Goal: Task Accomplishment & Management: Manage account settings

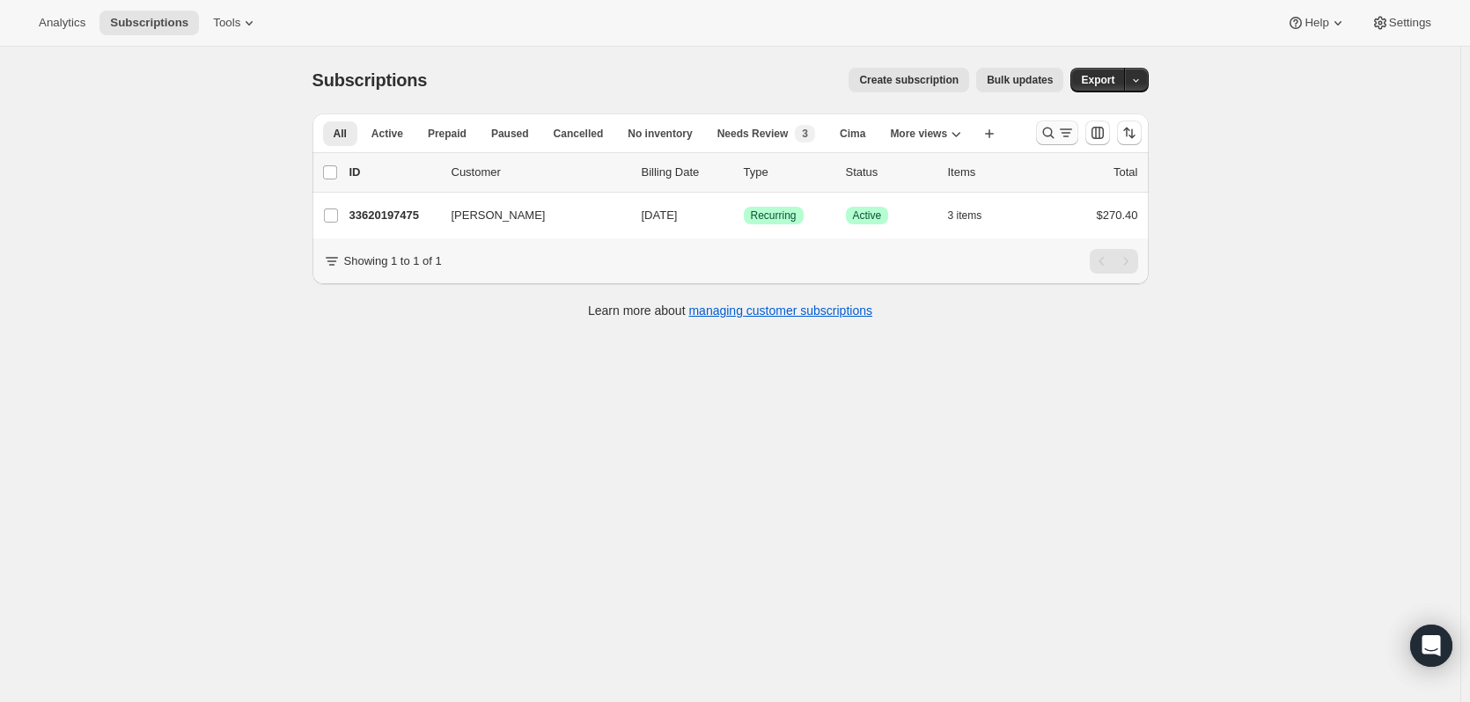
click at [1046, 129] on icon "Search and filter results" at bounding box center [1048, 133] width 18 height 18
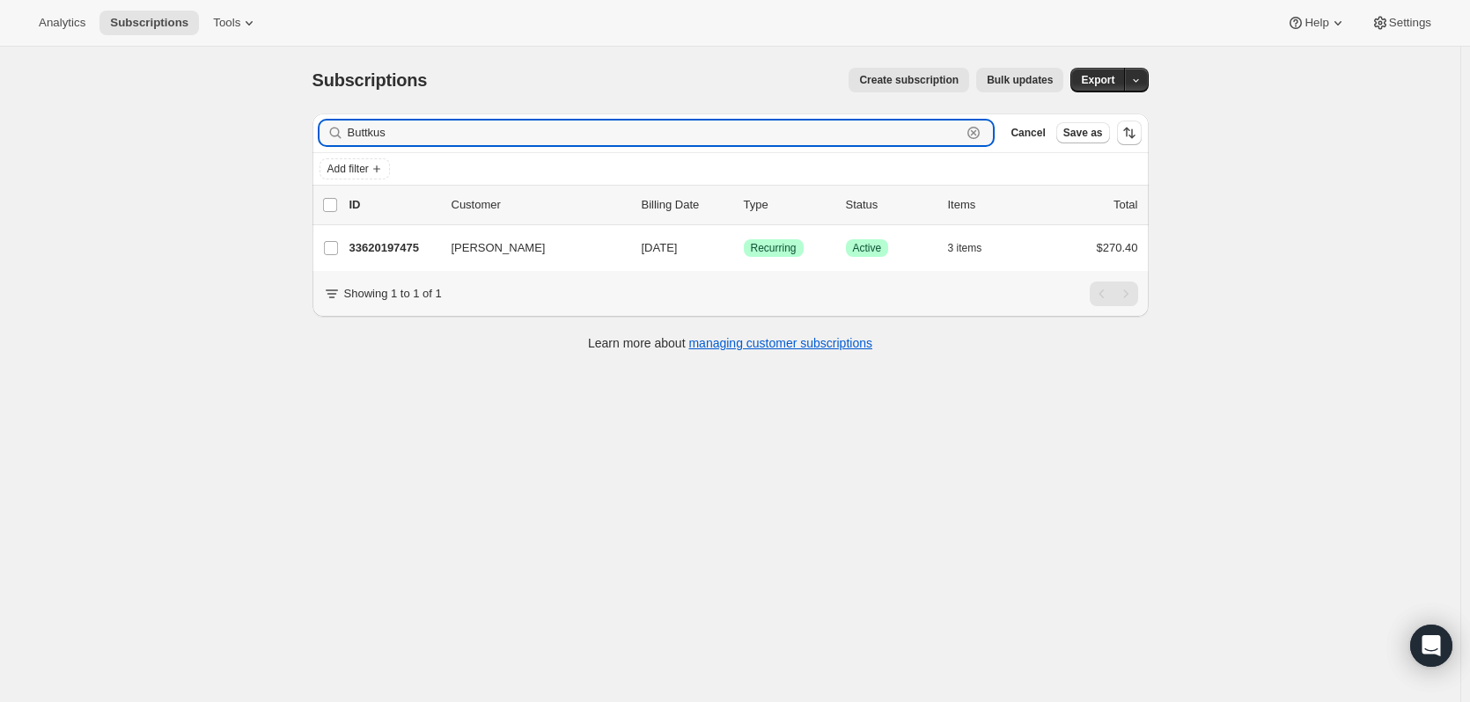
click at [974, 128] on icon "button" at bounding box center [973, 133] width 12 height 12
paste input "[PERSON_NAME]"
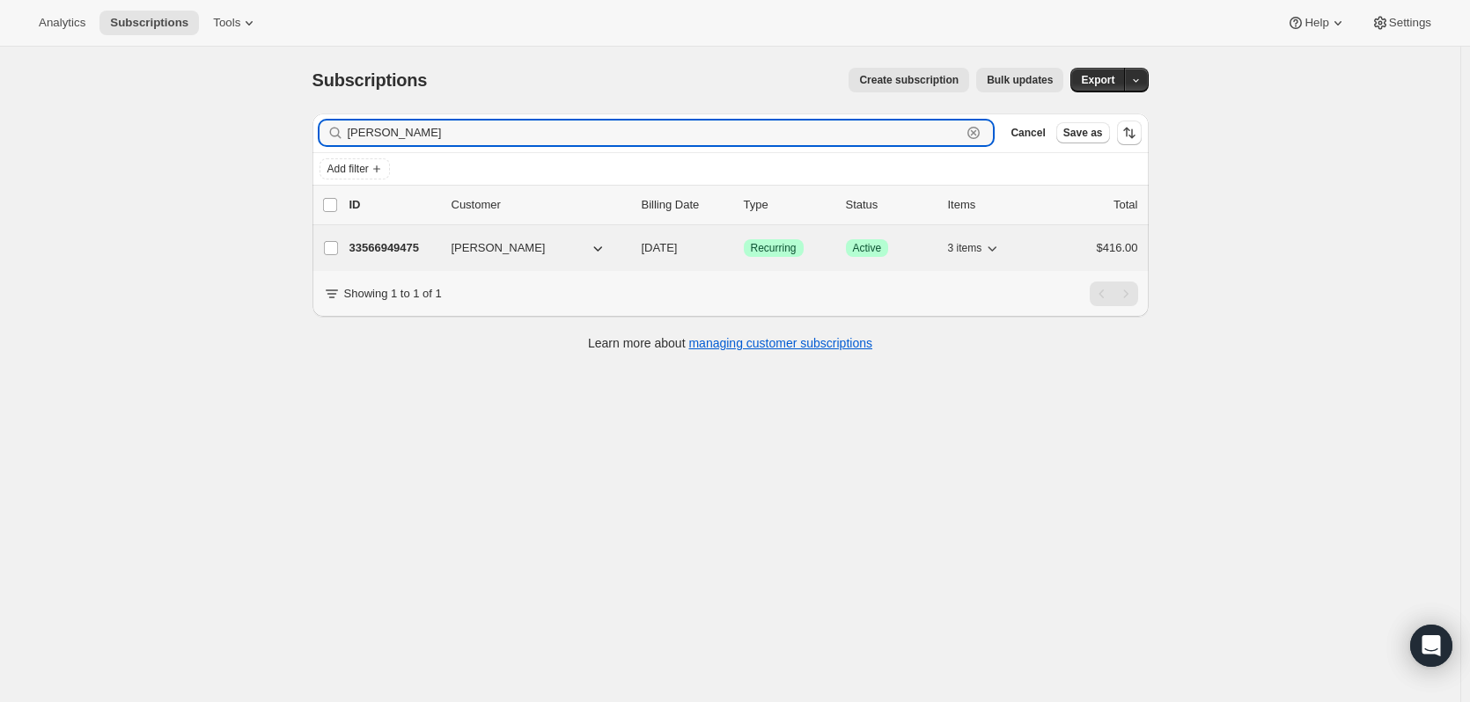
type input "[PERSON_NAME]"
click at [392, 251] on p "33566949475" at bounding box center [393, 248] width 88 height 18
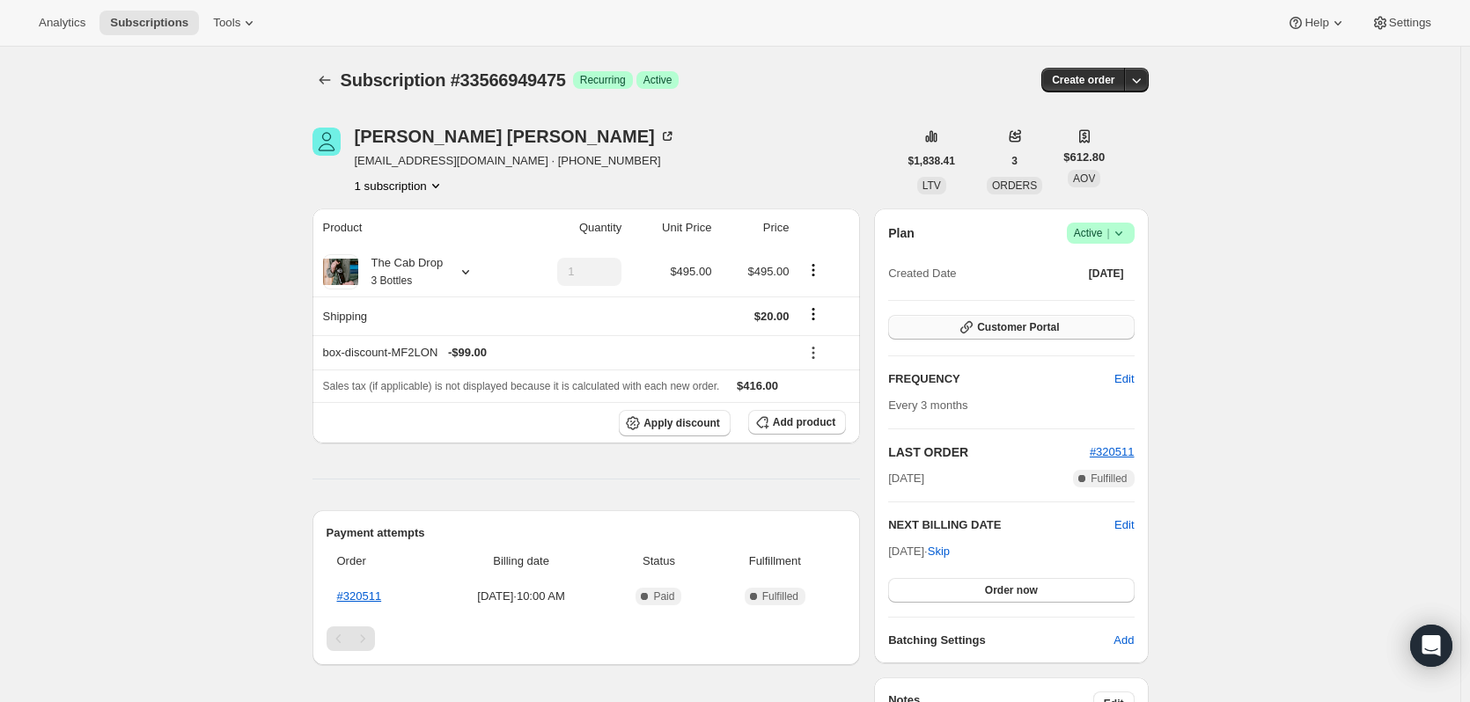
click at [1050, 327] on span "Customer Portal" at bounding box center [1018, 327] width 82 height 14
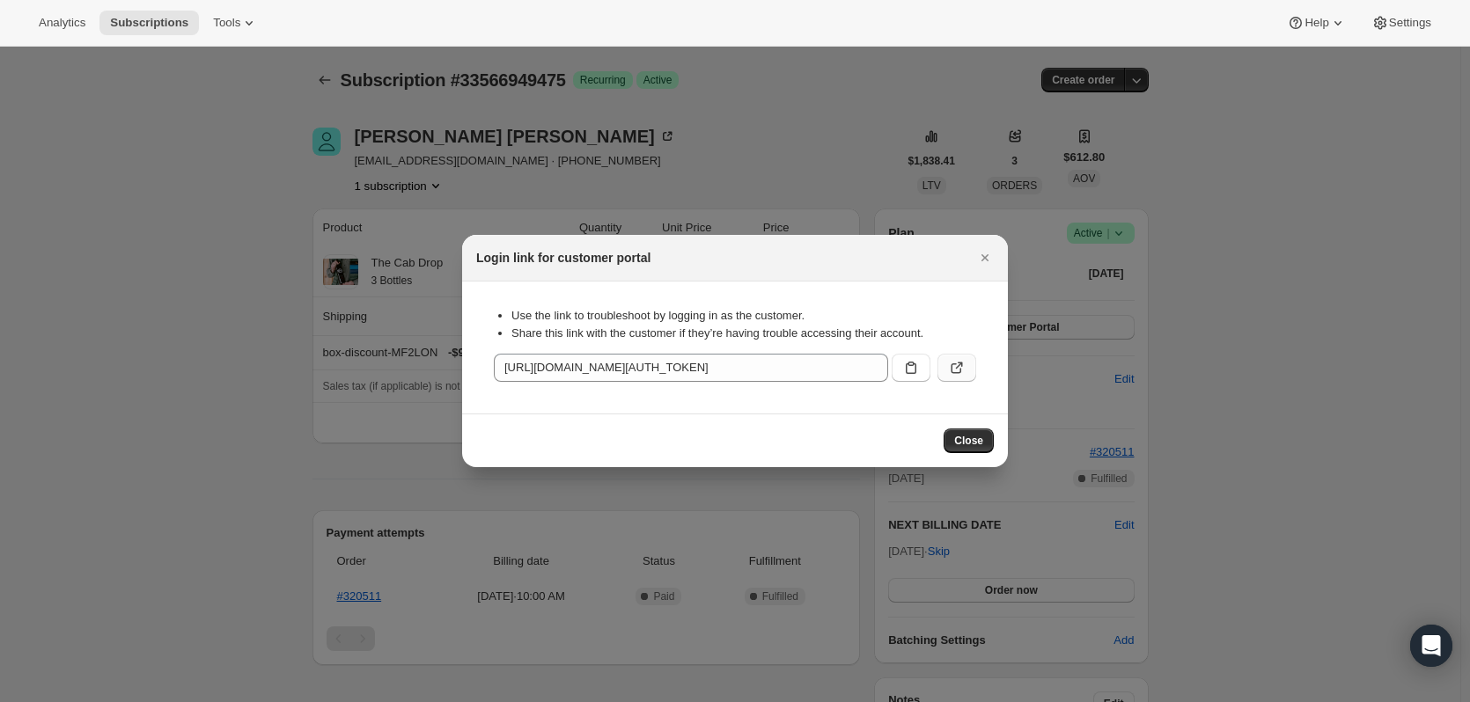
click at [953, 366] on icon ":r37:" at bounding box center [957, 368] width 18 height 18
click at [978, 441] on span "Close" at bounding box center [968, 441] width 29 height 14
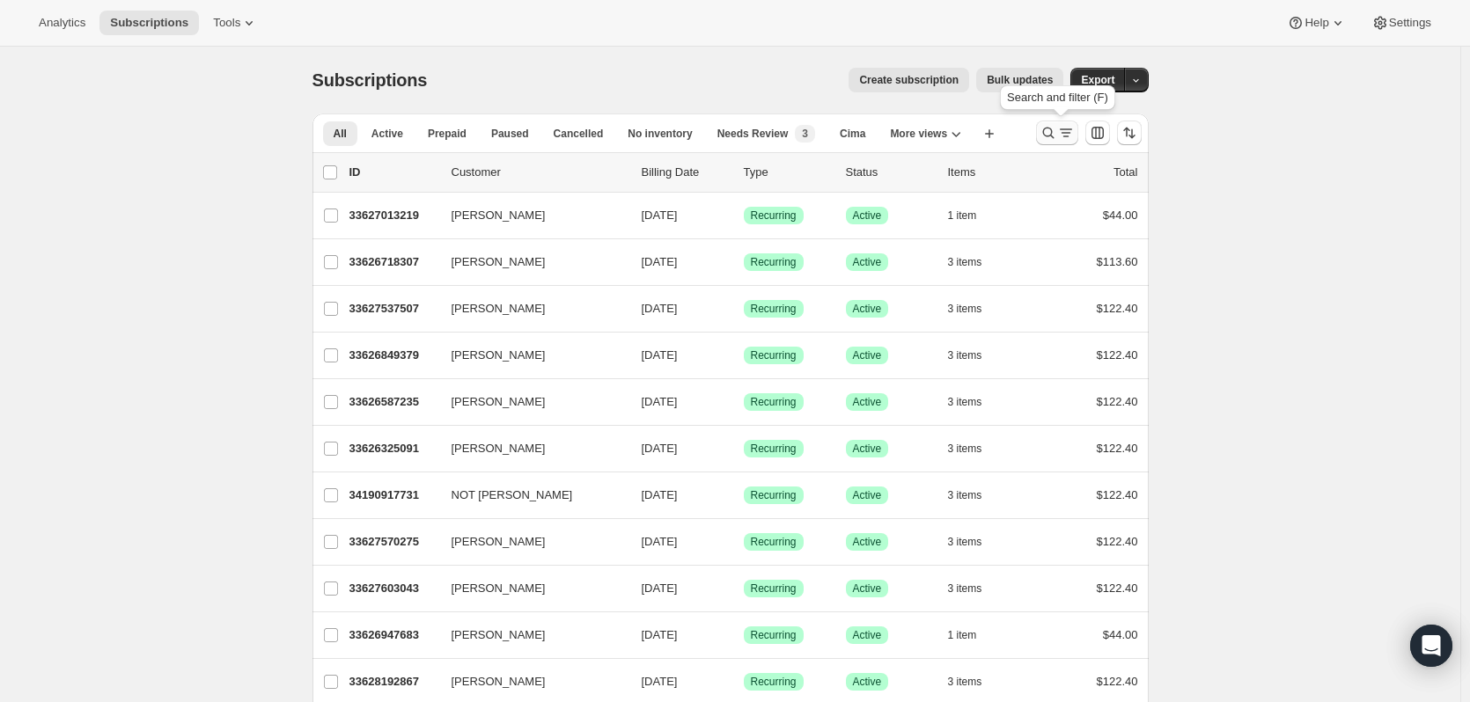
click at [1045, 134] on icon "Search and filter results" at bounding box center [1048, 133] width 18 height 18
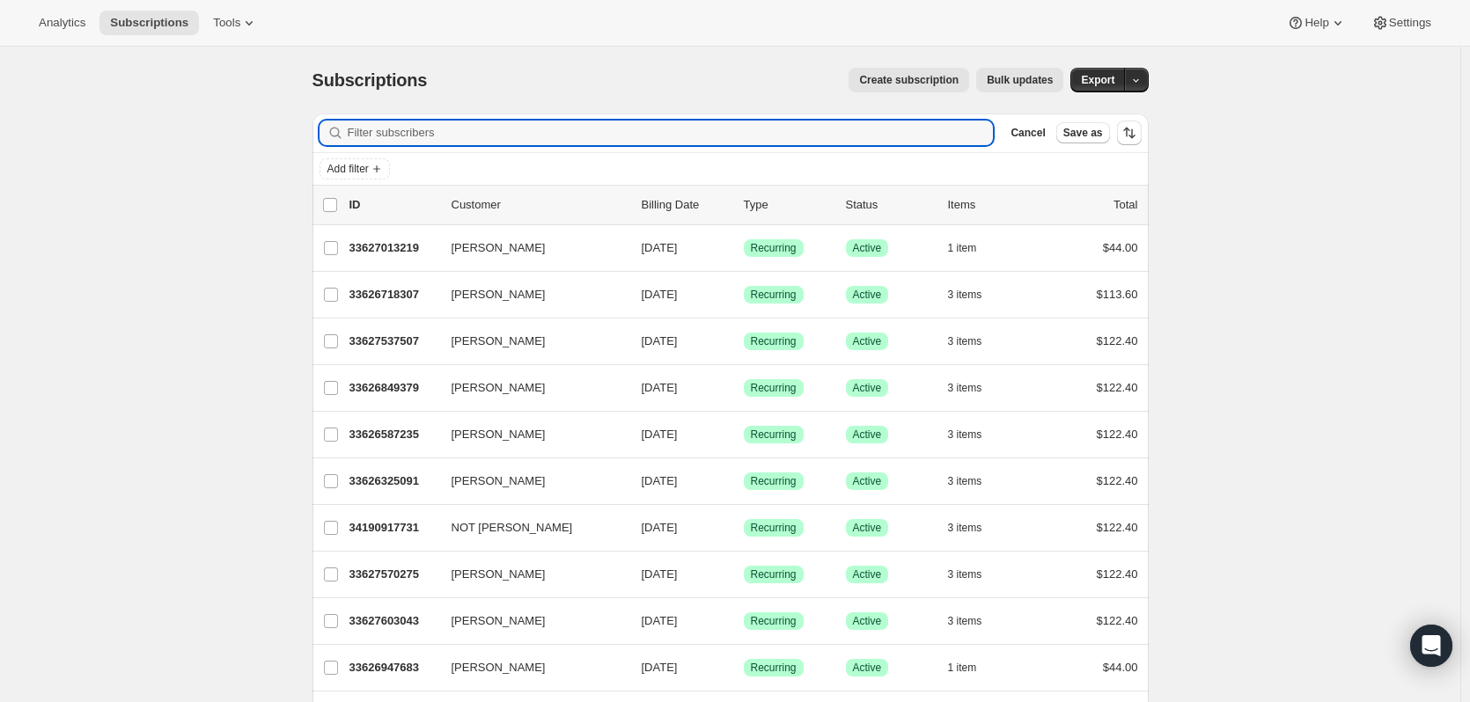
paste input "kimberlyfarr1@gmail.com"
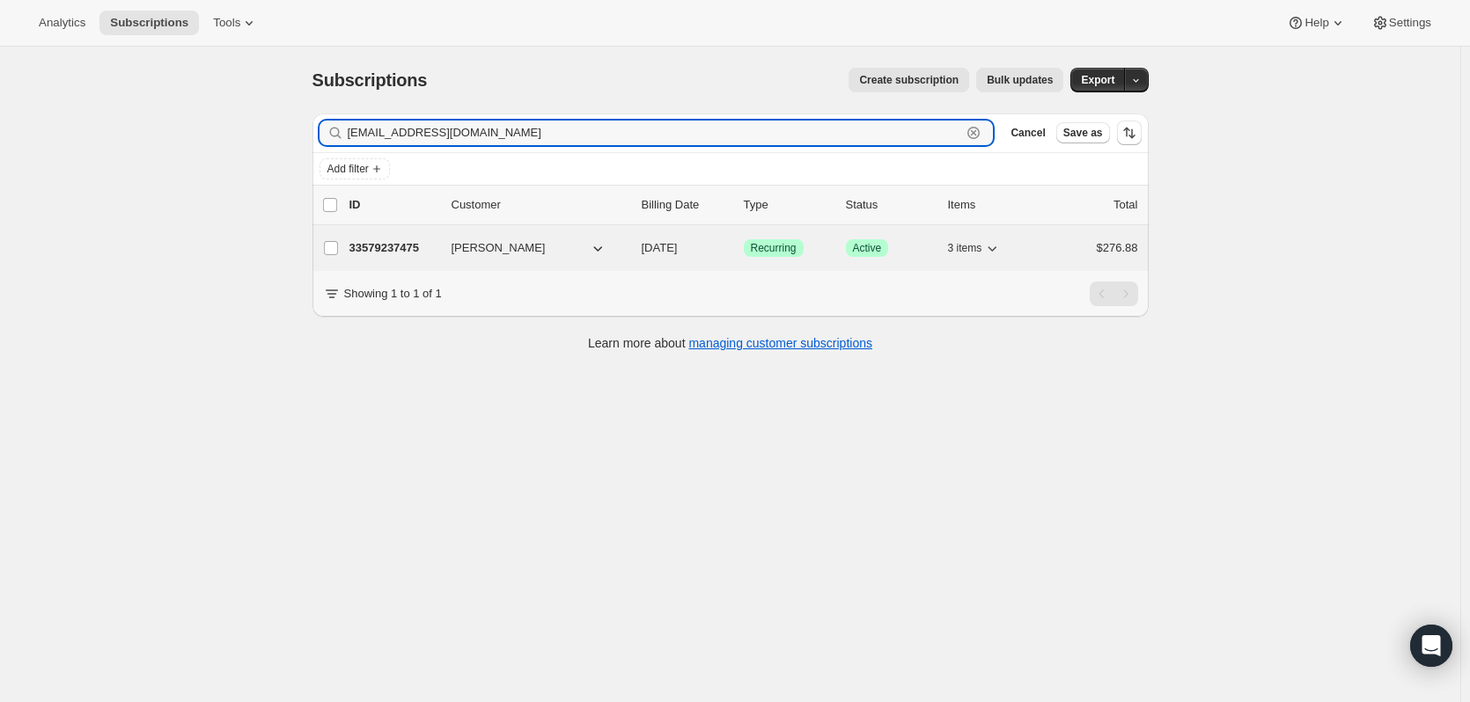
type input "kimberlyfarr1@gmail.com"
click at [397, 251] on p "33579237475" at bounding box center [393, 248] width 88 height 18
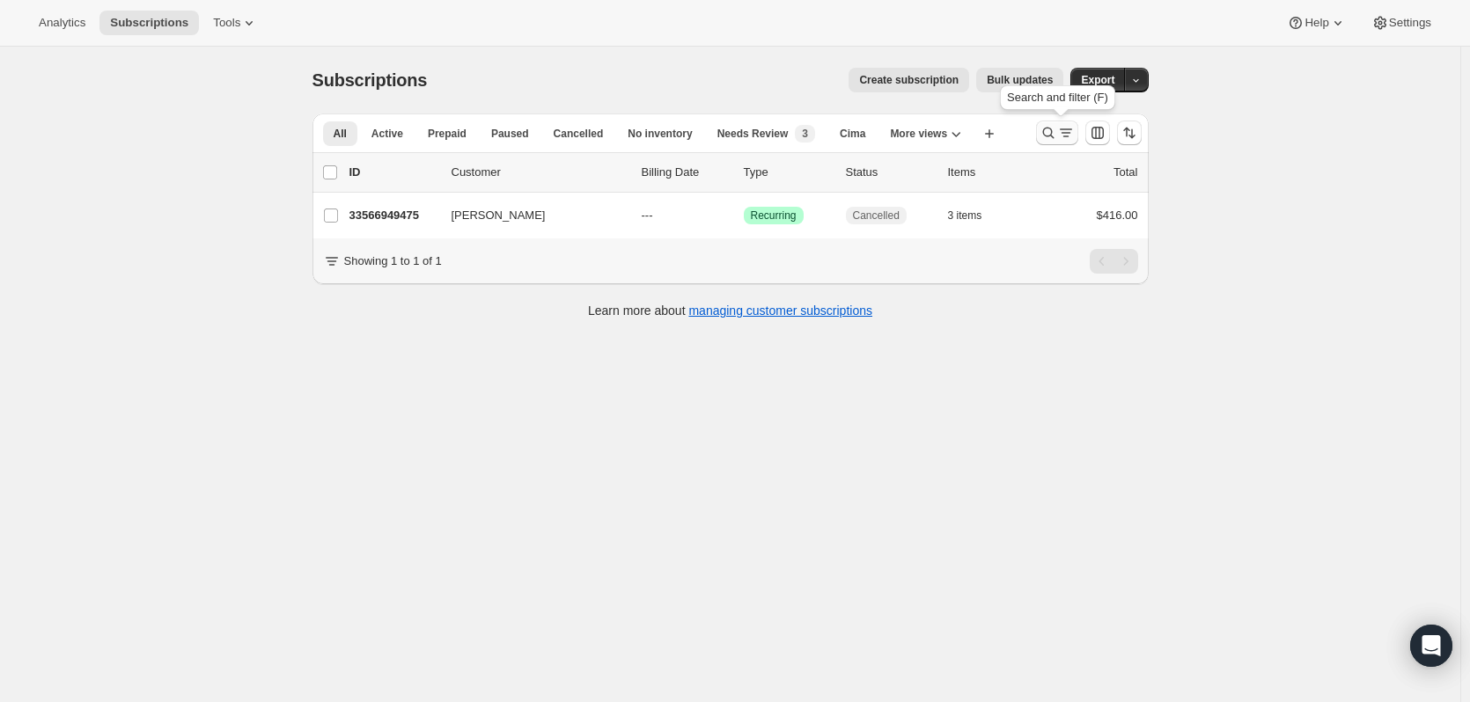
click at [1045, 129] on icon "Search and filter results" at bounding box center [1048, 133] width 18 height 18
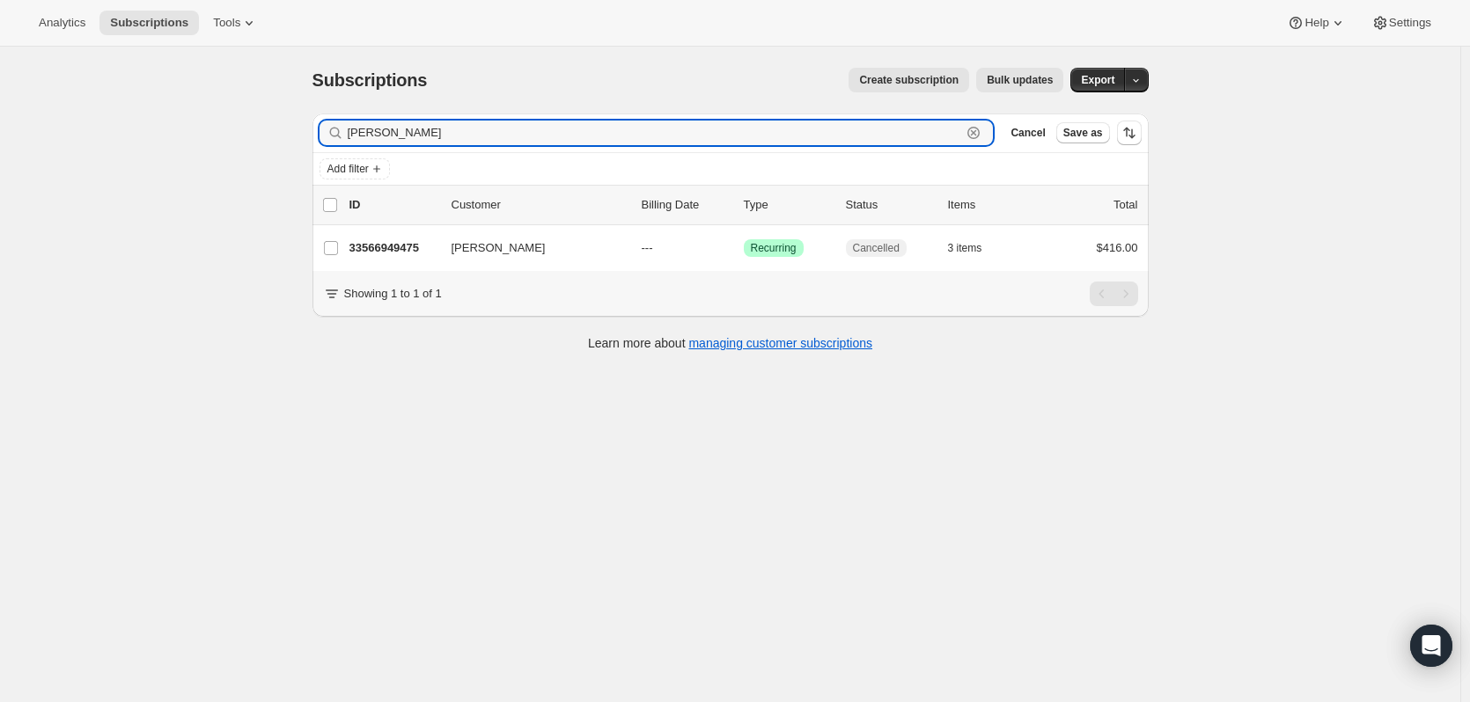
click at [974, 128] on icon "button" at bounding box center [973, 133] width 12 height 12
paste input "jc-[EMAIL_ADDRESS][DOMAIN_NAME]"
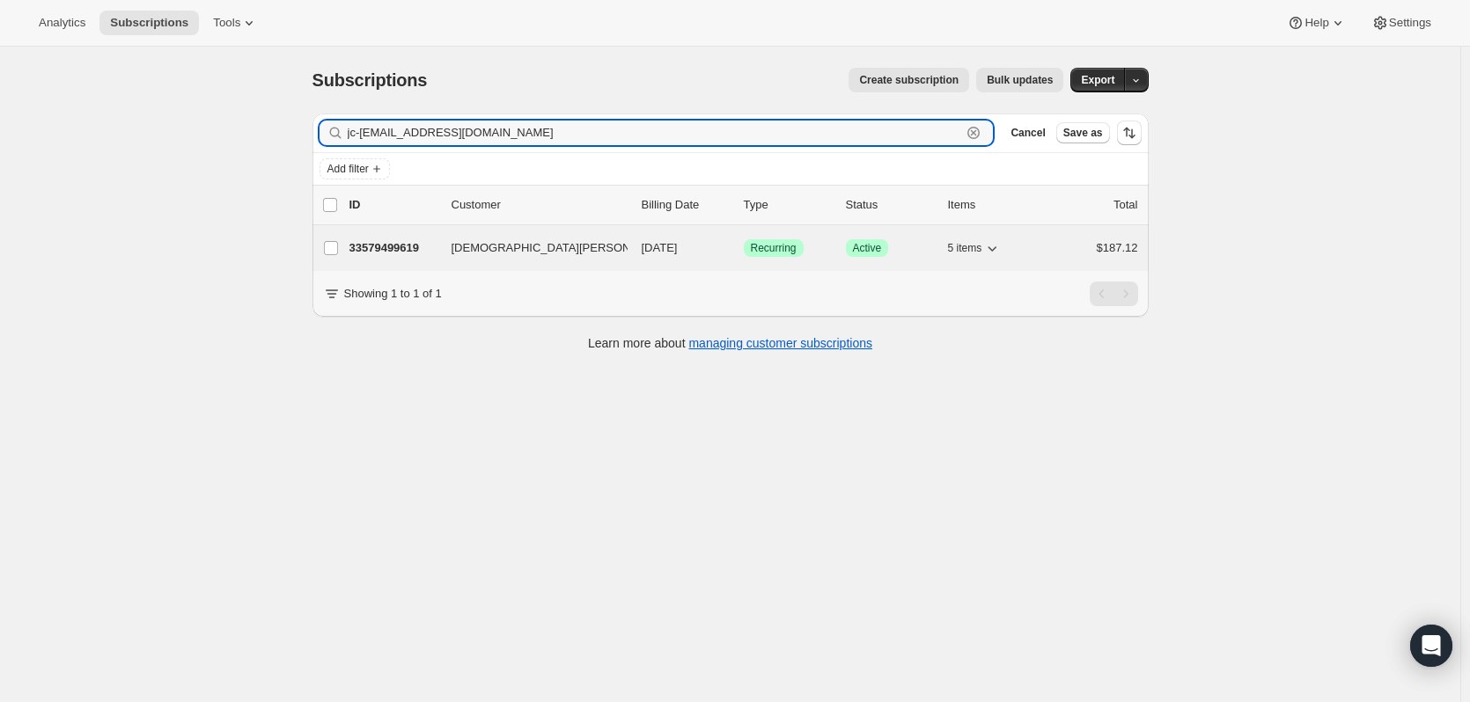
type input "jc-[EMAIL_ADDRESS][DOMAIN_NAME]"
click at [429, 241] on p "33579499619" at bounding box center [393, 248] width 88 height 18
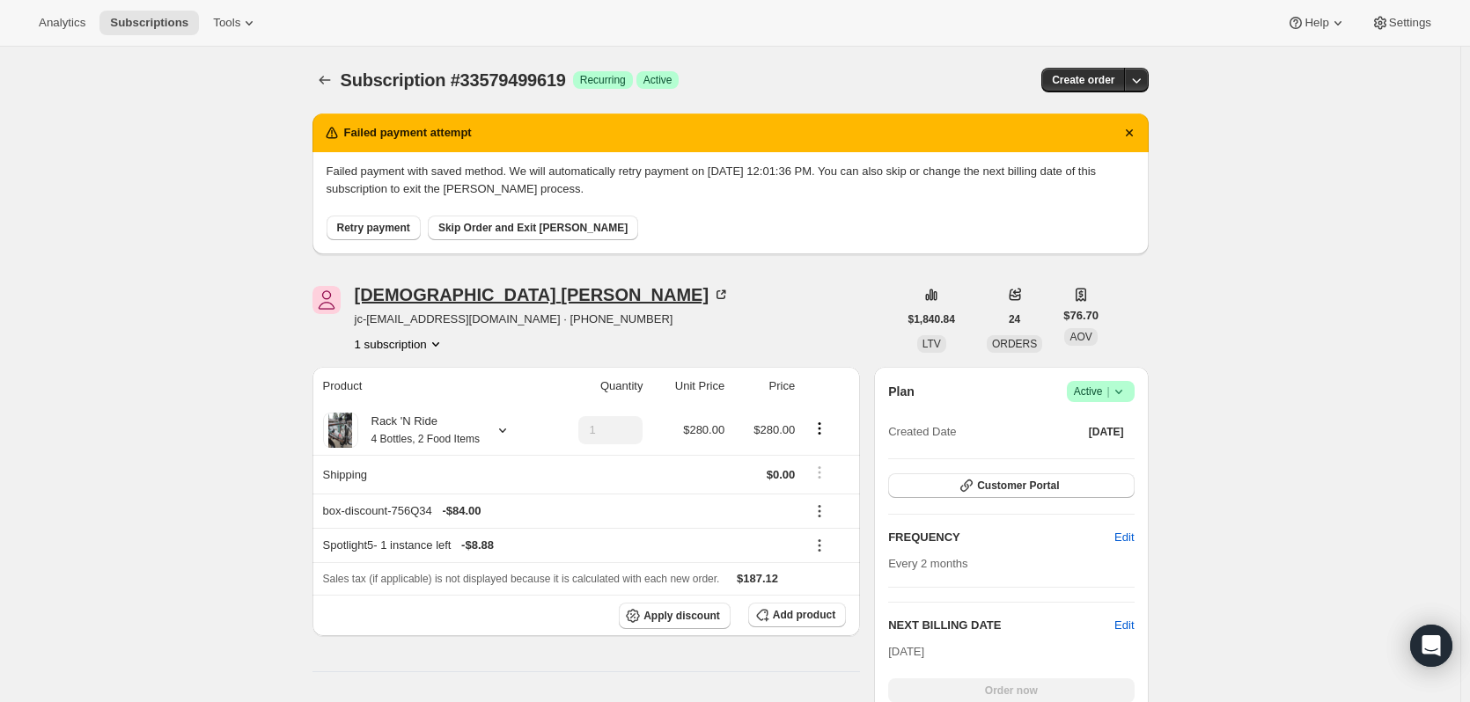
click at [721, 293] on icon at bounding box center [723, 292] width 5 height 5
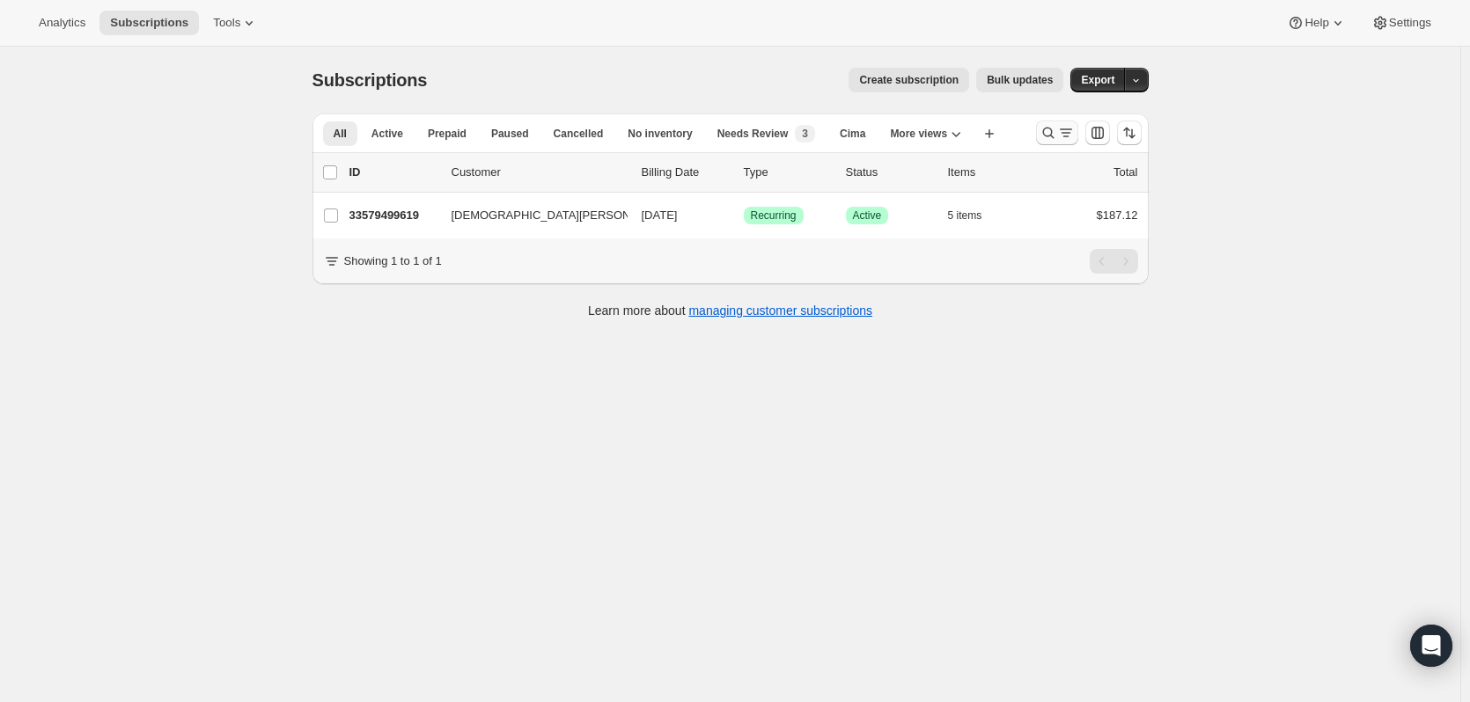
click at [1049, 132] on icon "Search and filter results" at bounding box center [1048, 133] width 18 height 18
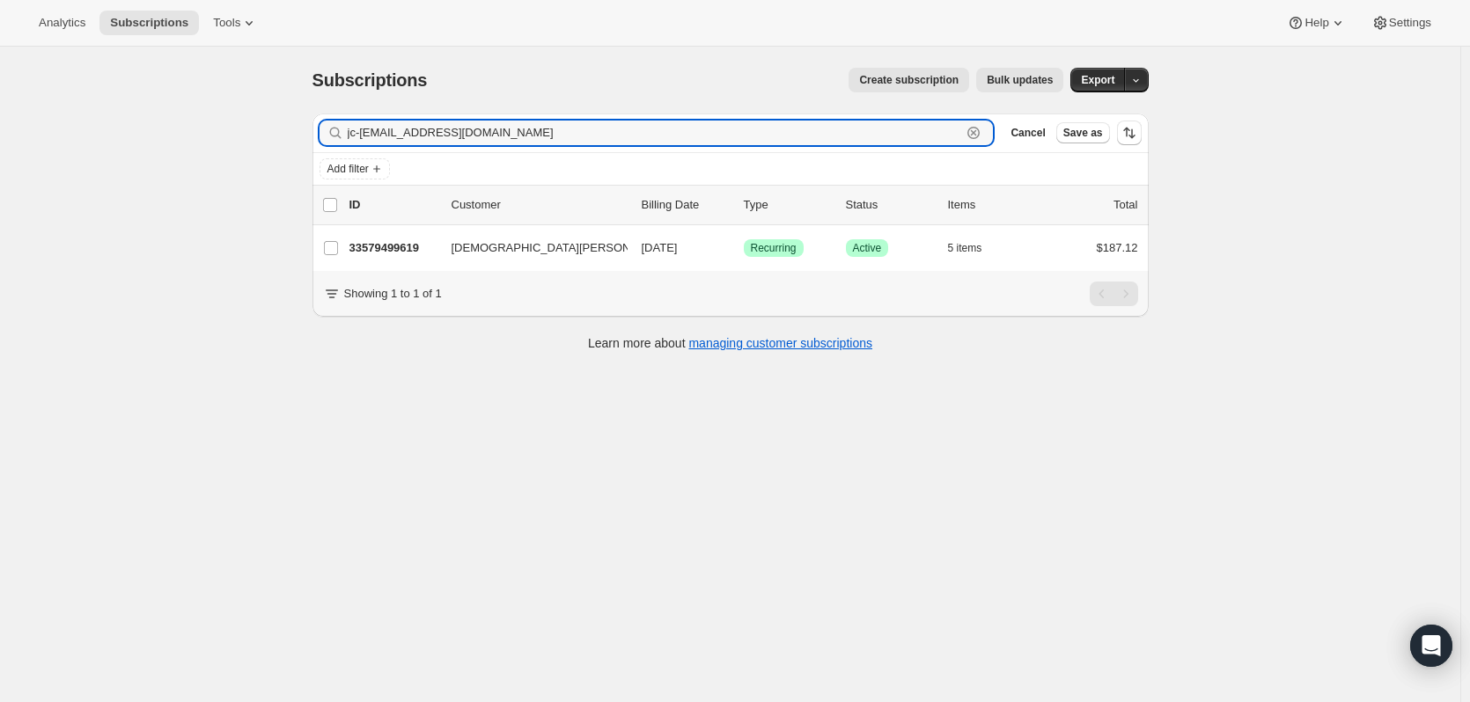
click at [980, 134] on icon "button" at bounding box center [974, 133] width 18 height 18
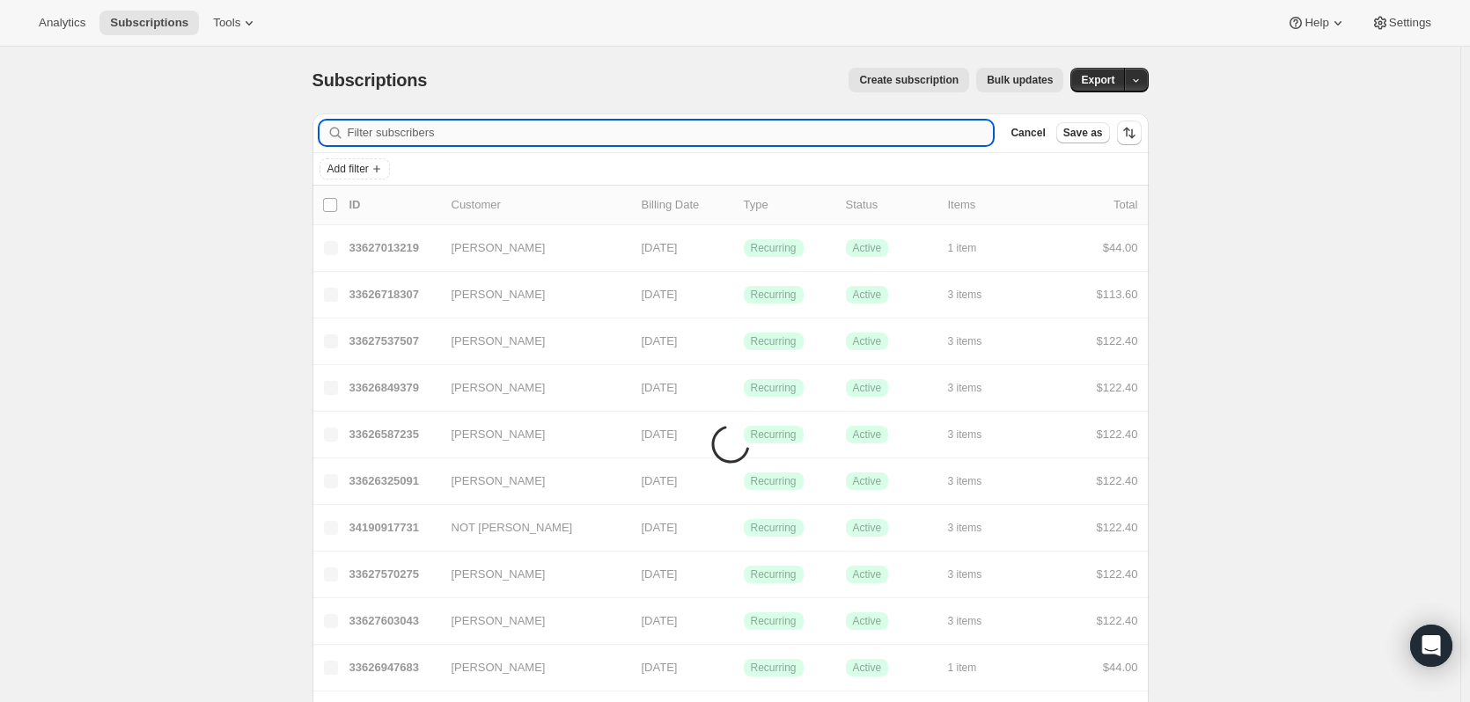
paste input "[EMAIL_ADDRESS][DOMAIN_NAME]"
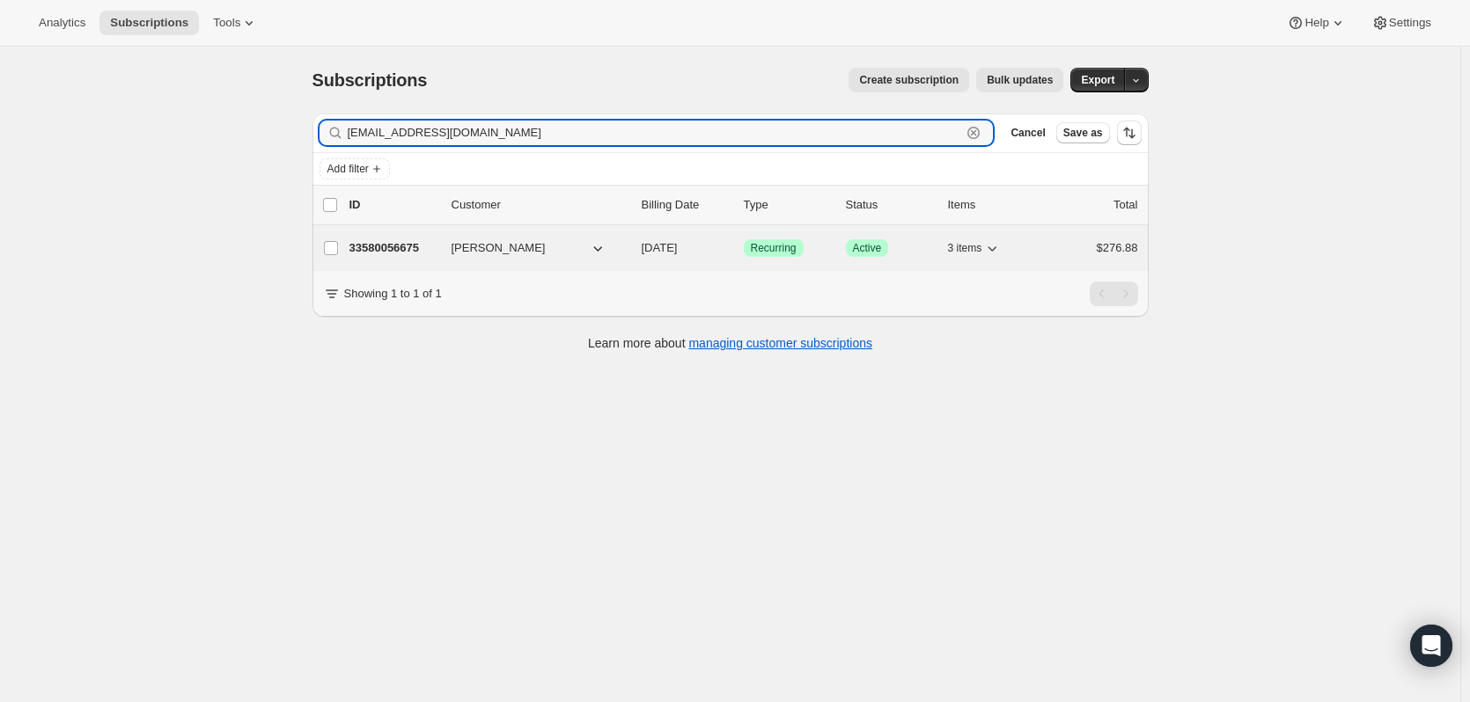
type input "[EMAIL_ADDRESS][DOMAIN_NAME]"
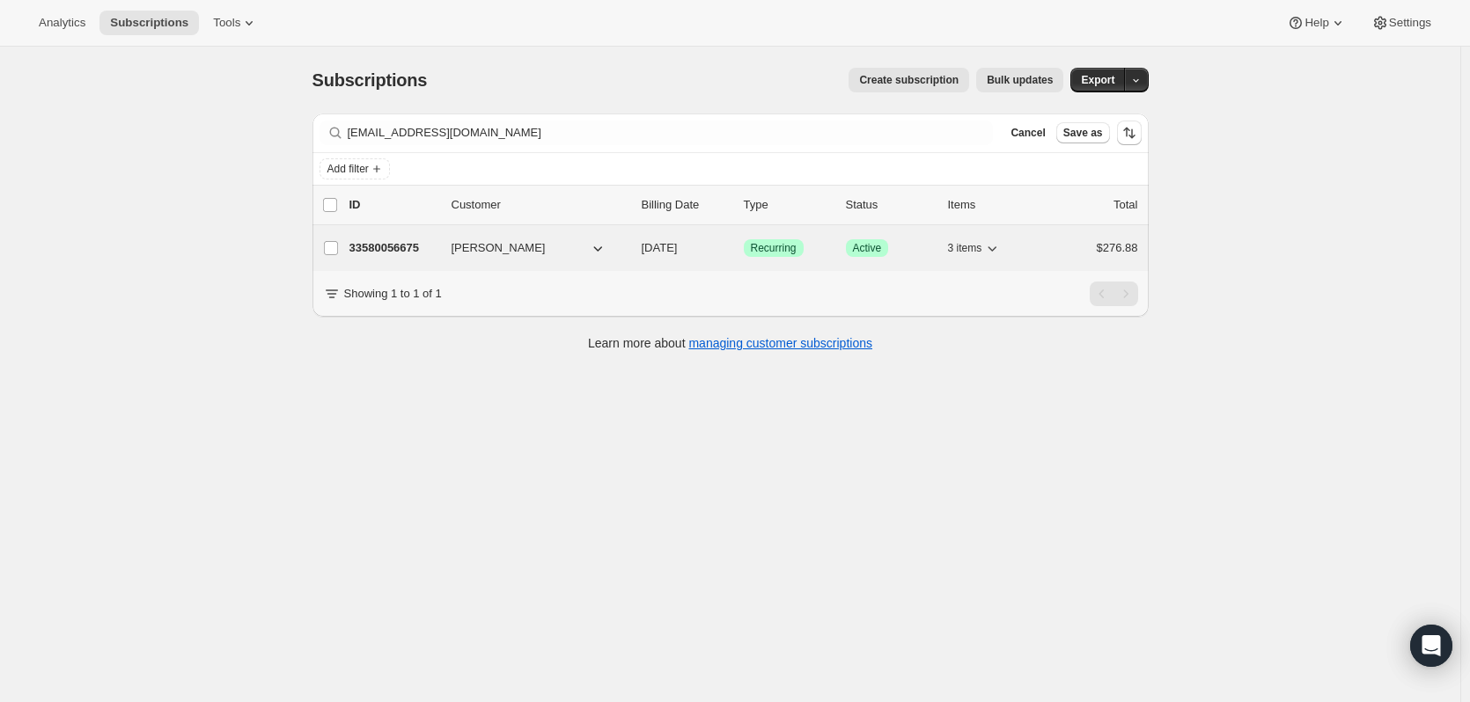
click at [410, 250] on p "33580056675" at bounding box center [393, 248] width 88 height 18
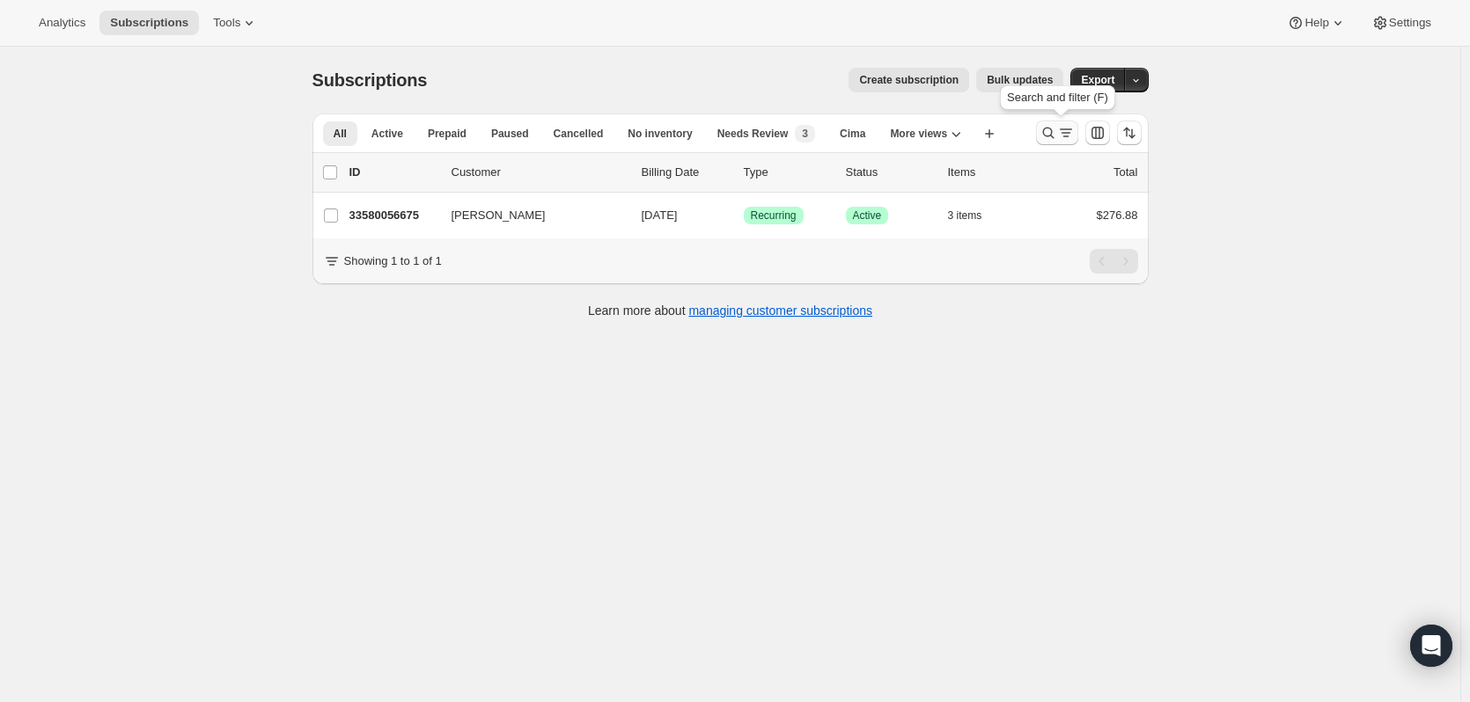
click at [1052, 128] on icon "Search and filter results" at bounding box center [1047, 133] width 11 height 11
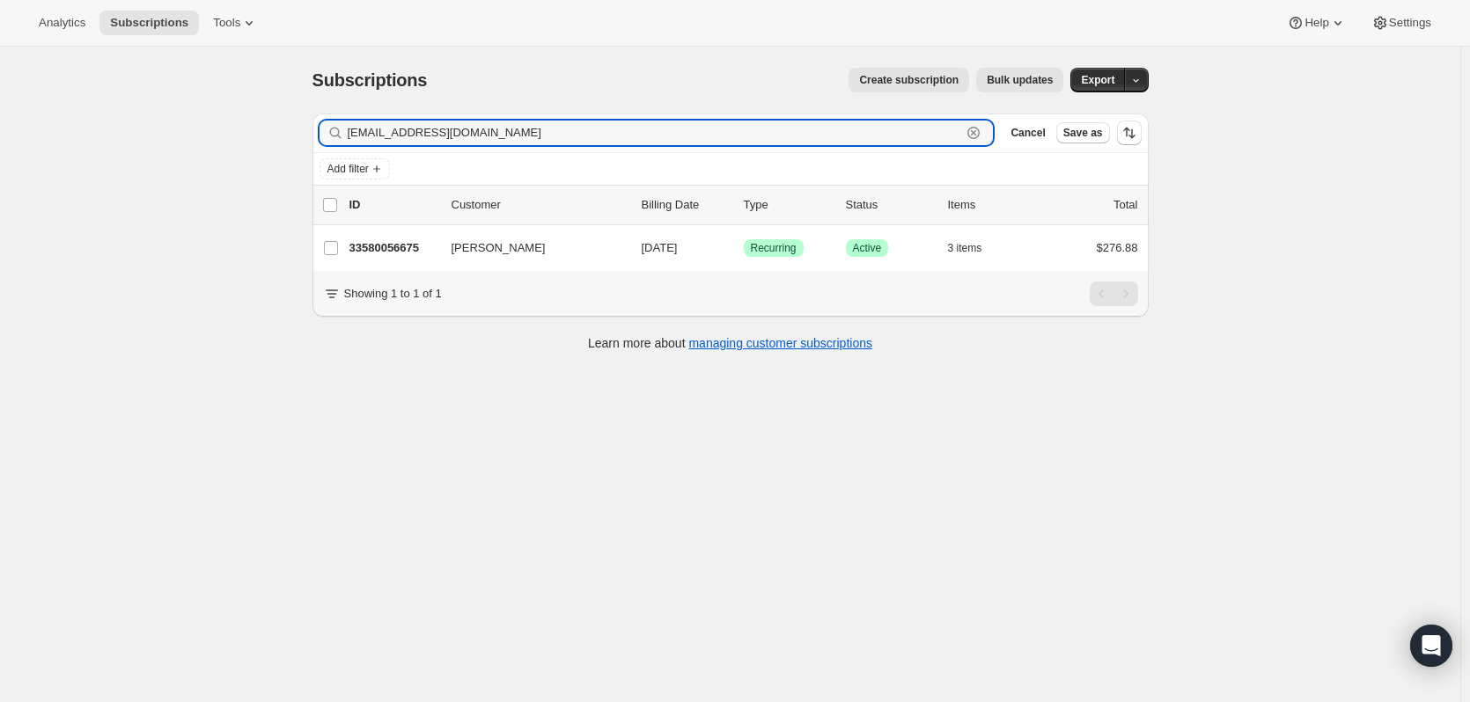
click at [982, 128] on icon "button" at bounding box center [974, 133] width 18 height 18
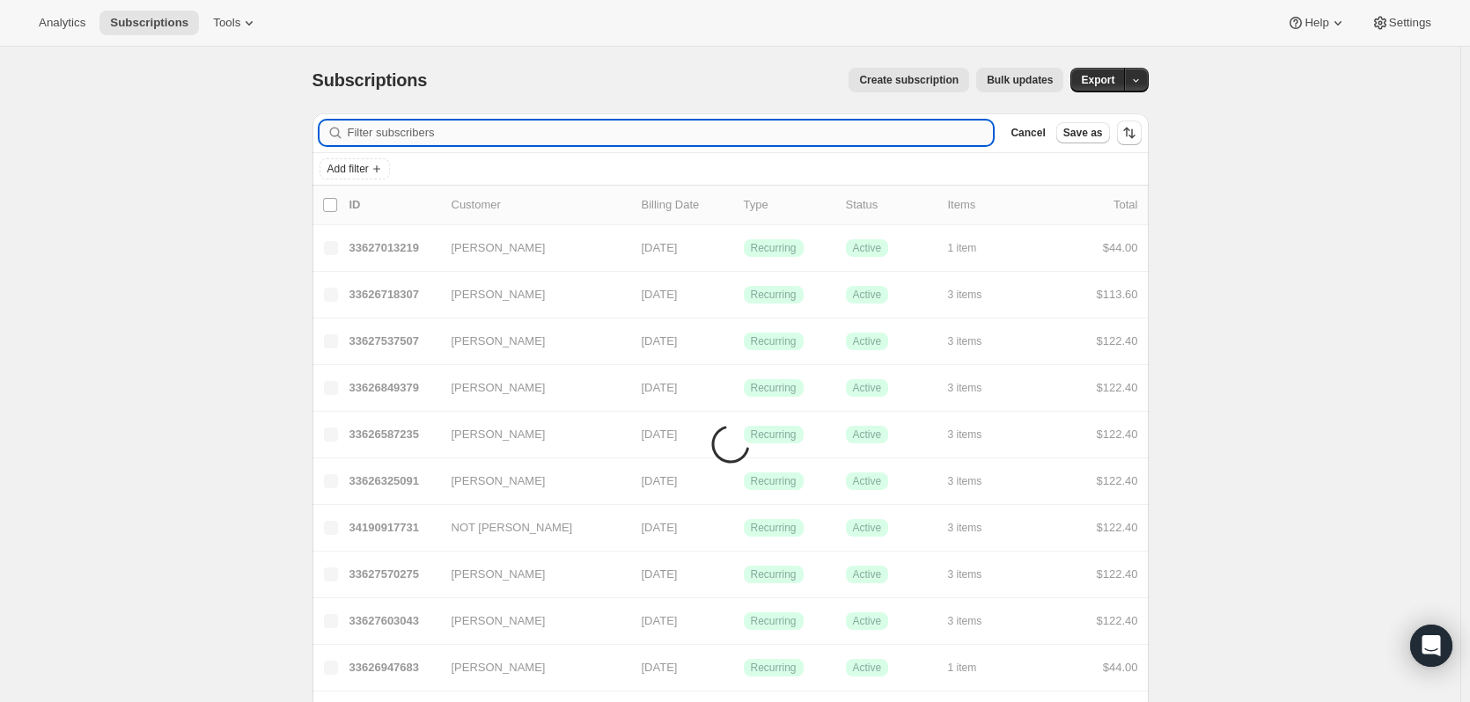
click at [895, 135] on input "Filter subscribers" at bounding box center [671, 133] width 646 height 25
paste input "[EMAIL_ADDRESS][DOMAIN_NAME]"
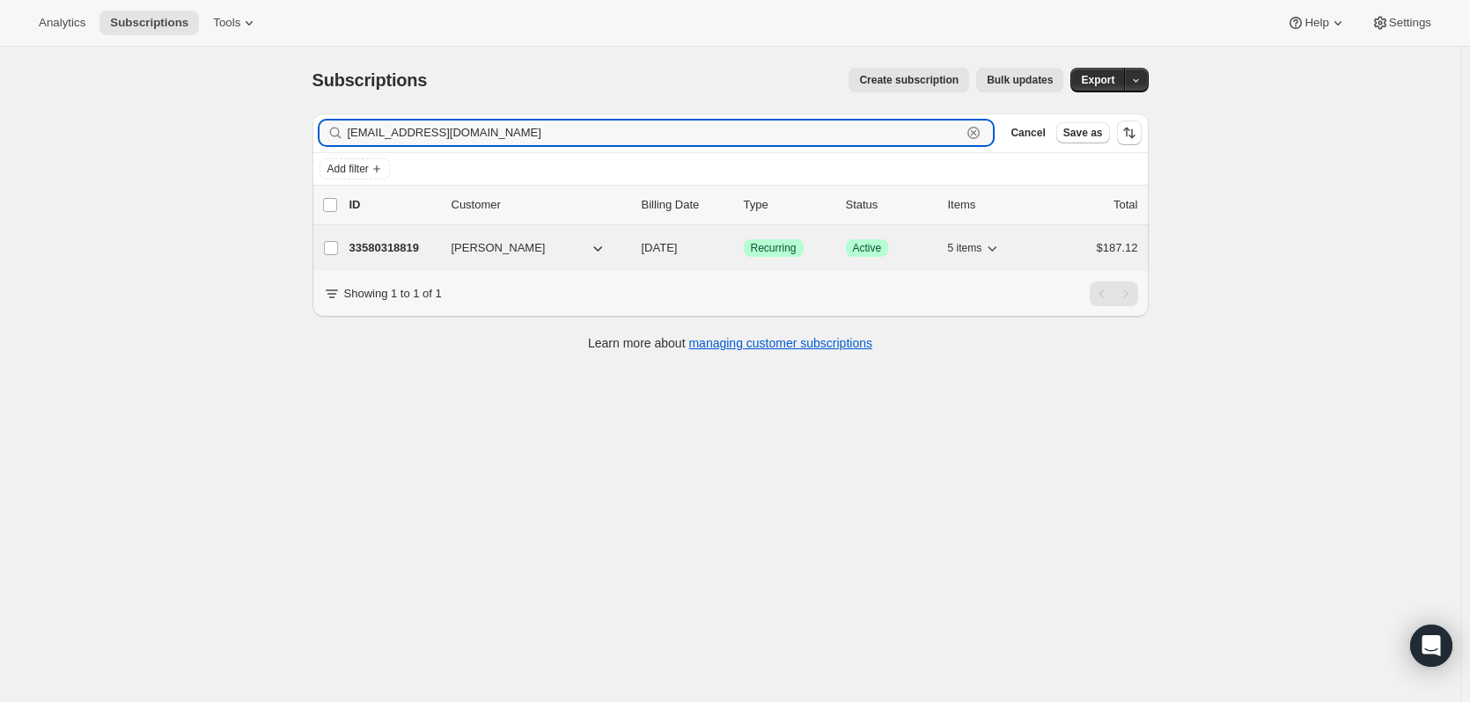
type input "[EMAIL_ADDRESS][DOMAIN_NAME]"
click at [395, 245] on p "33580318819" at bounding box center [393, 248] width 88 height 18
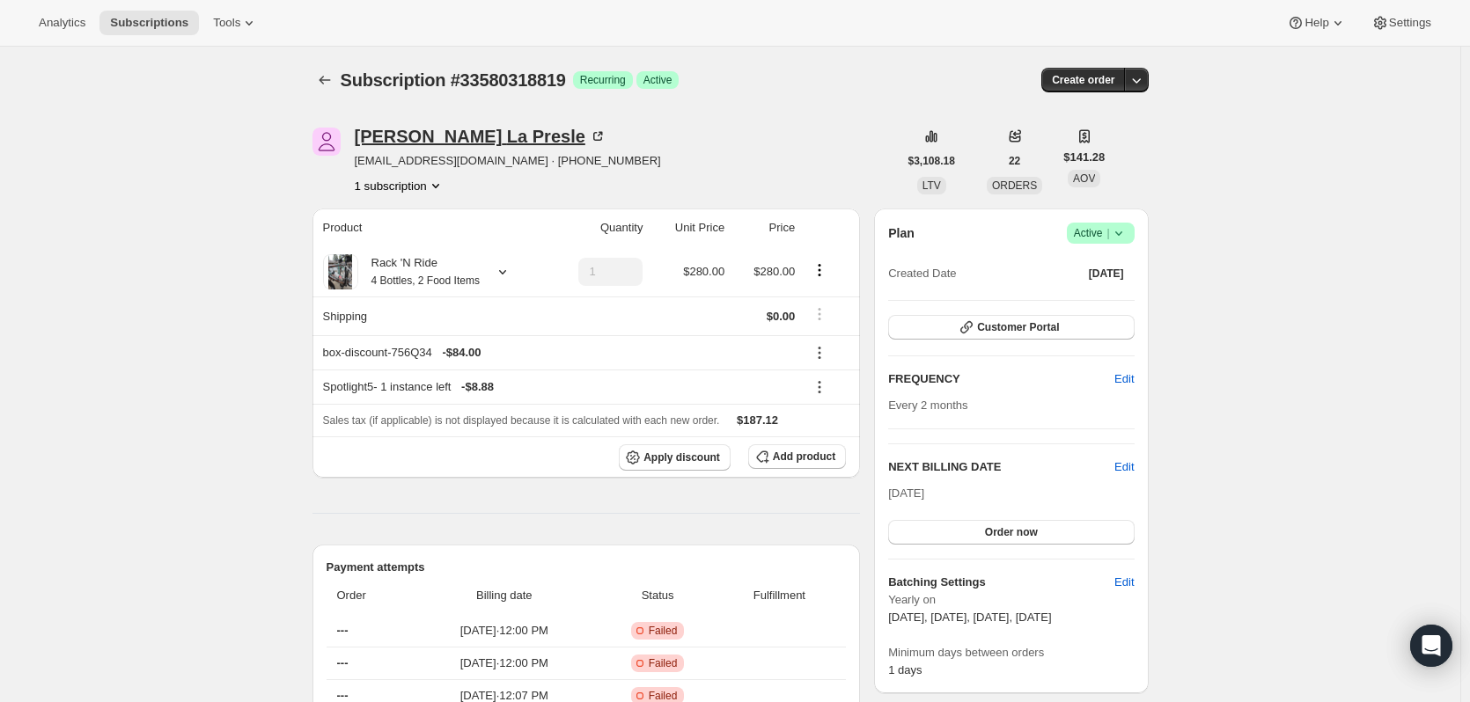
click at [598, 136] on icon at bounding box center [600, 134] width 5 height 5
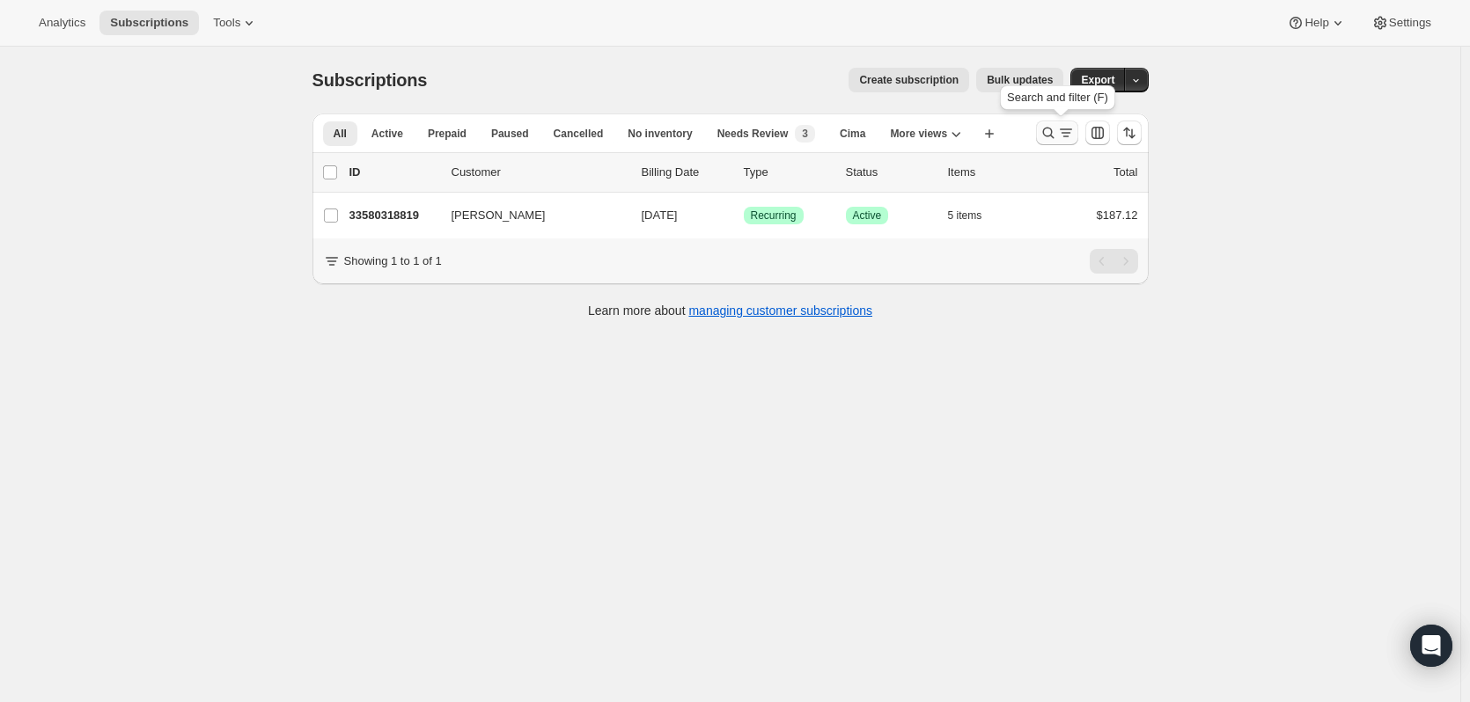
click at [1046, 136] on icon "Search and filter results" at bounding box center [1048, 133] width 18 height 18
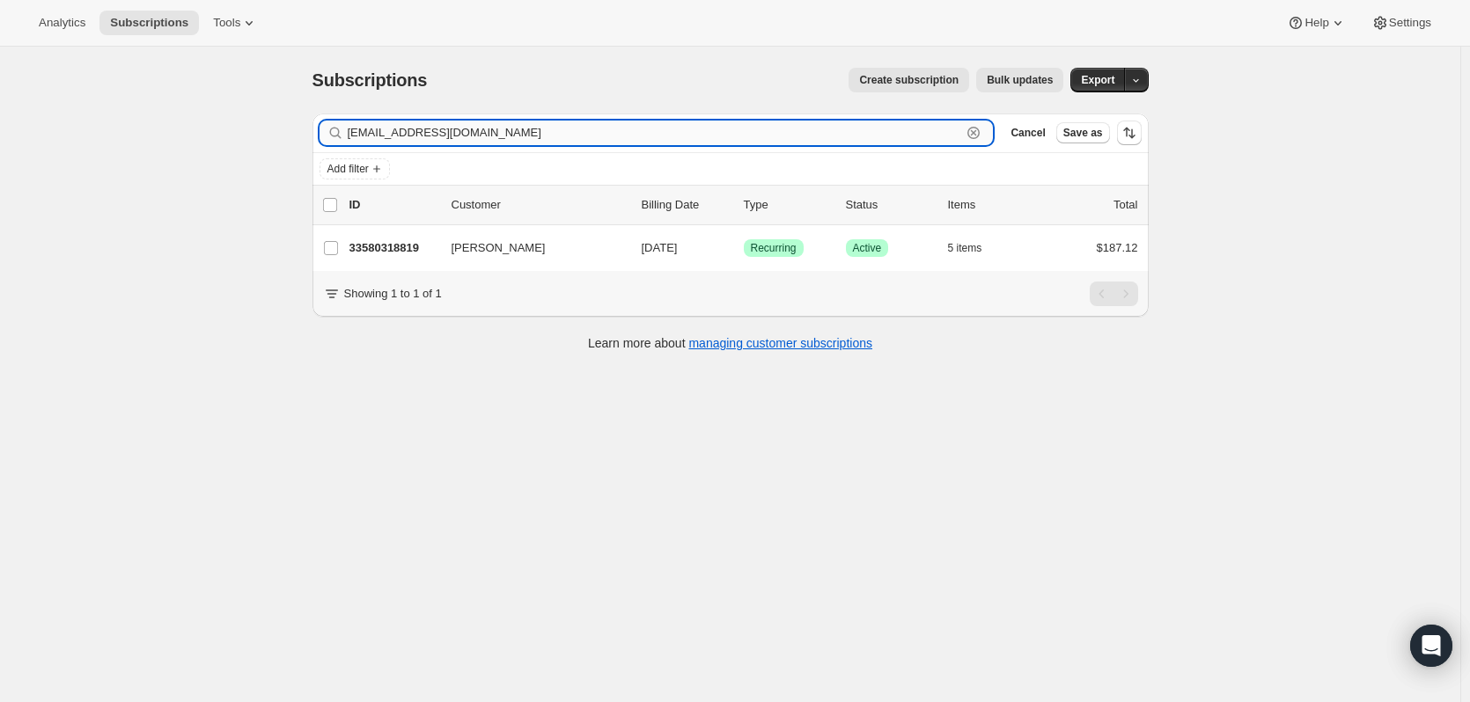
click at [980, 133] on icon "button" at bounding box center [974, 133] width 18 height 18
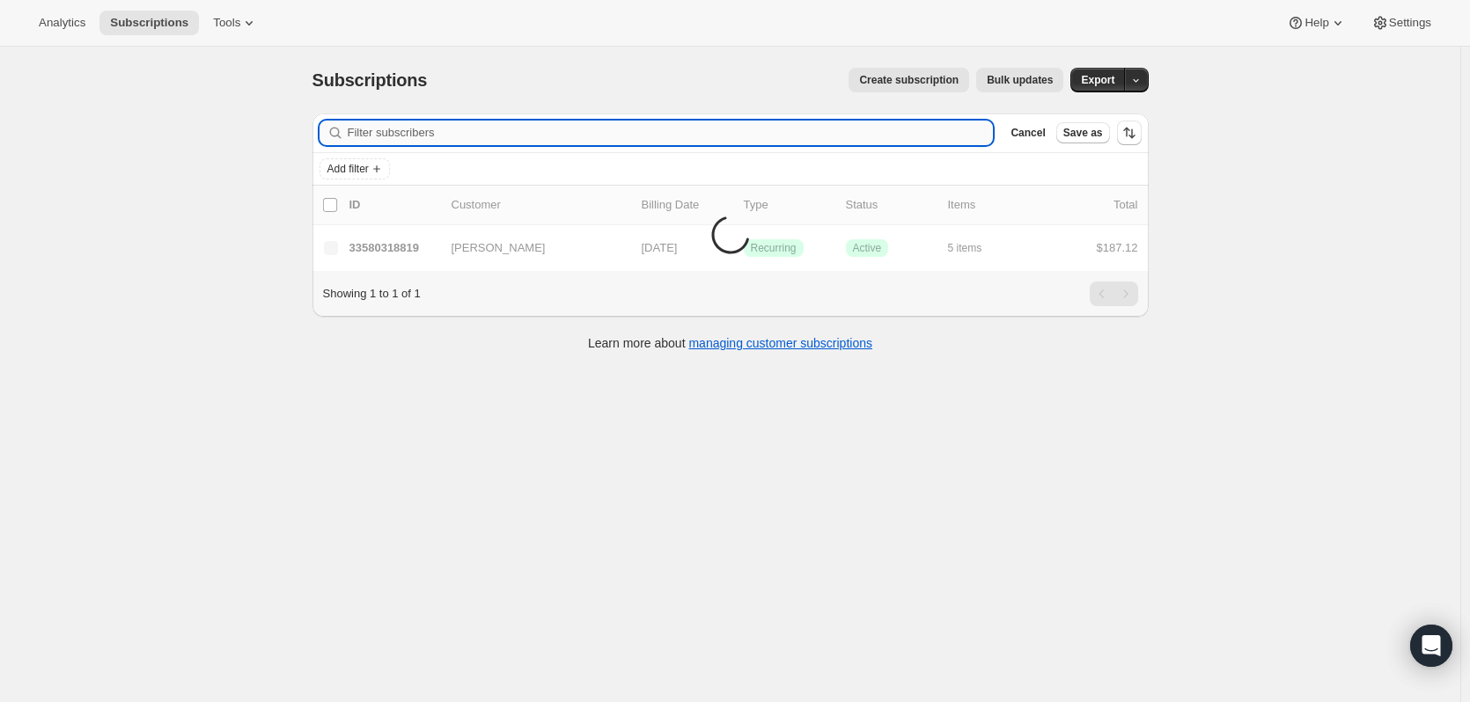
paste input "[EMAIL_ADDRESS][DOMAIN_NAME]"
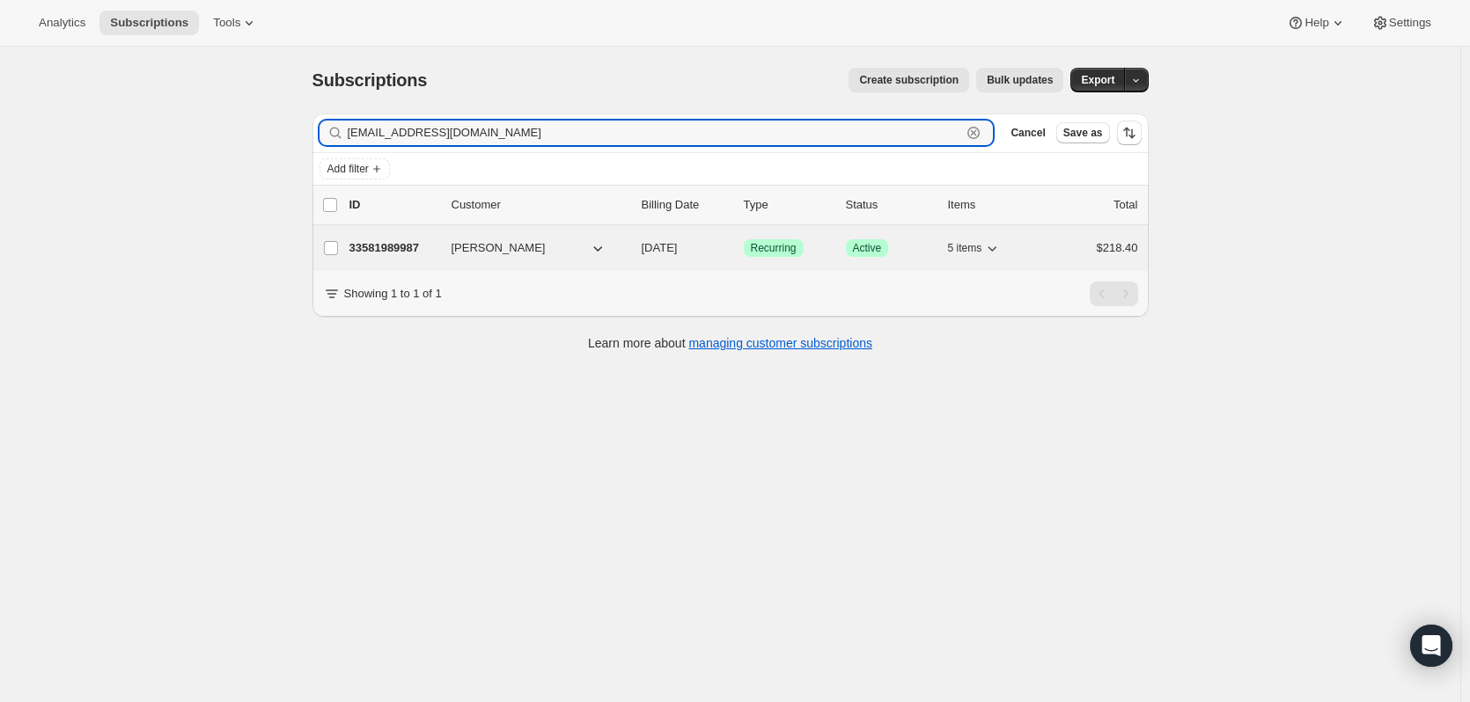
type input "[EMAIL_ADDRESS][DOMAIN_NAME]"
click at [406, 244] on p "33581989987" at bounding box center [393, 248] width 88 height 18
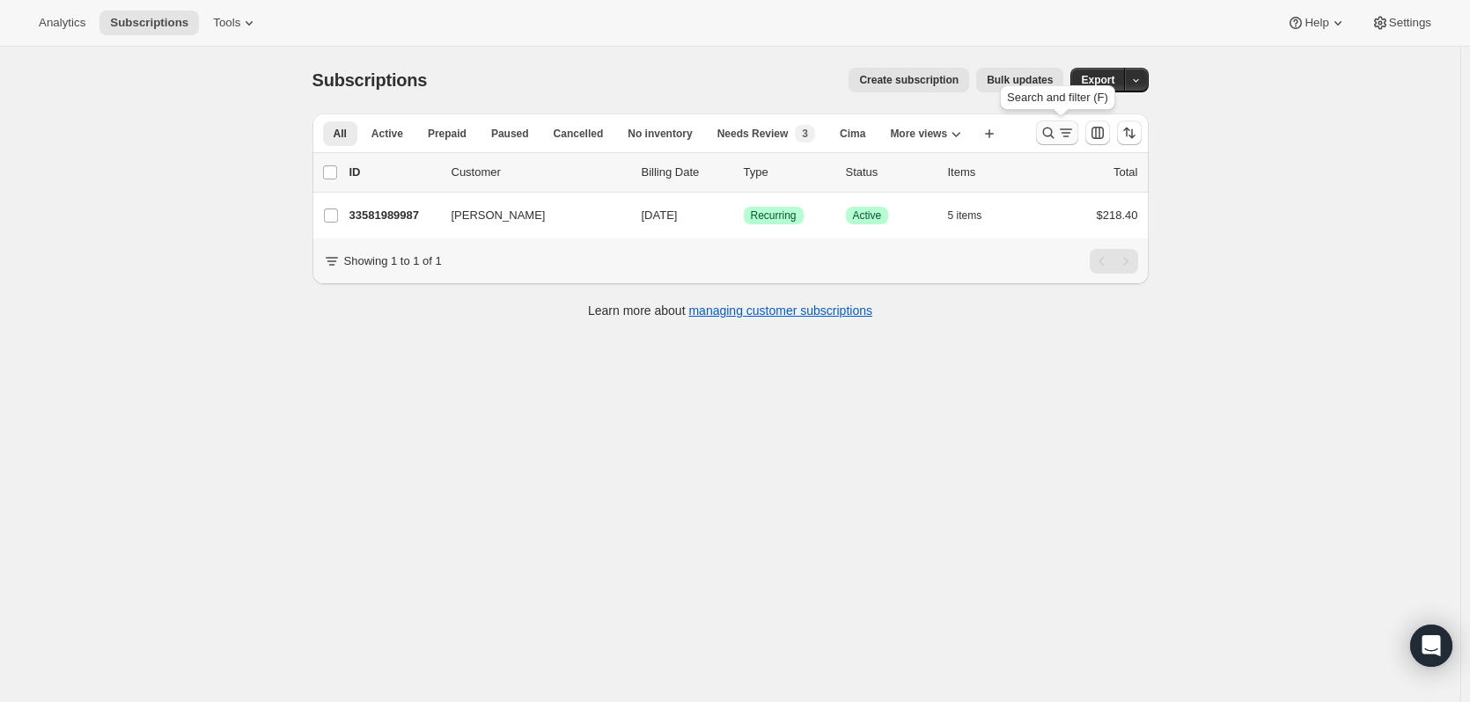
click at [1055, 128] on icon "Search and filter results" at bounding box center [1048, 133] width 18 height 18
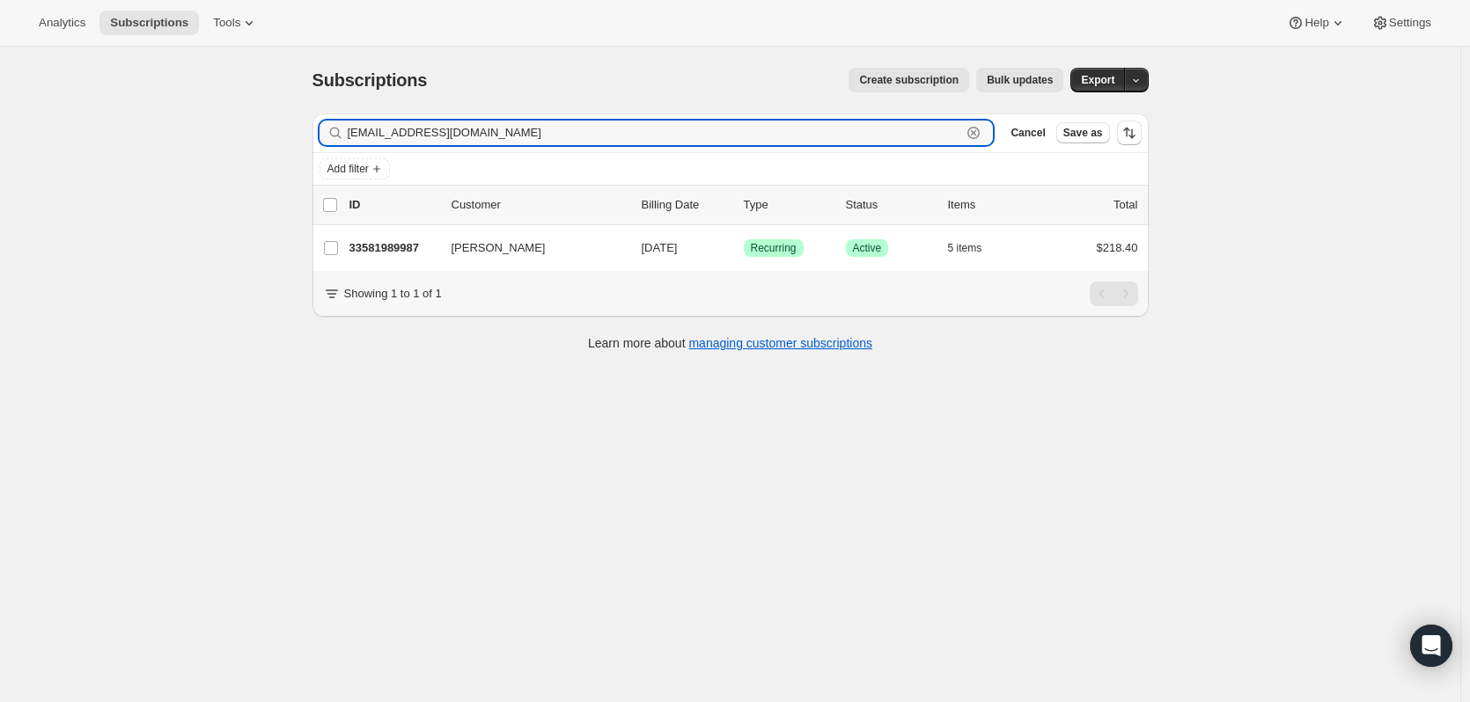
click at [982, 126] on icon "button" at bounding box center [974, 133] width 18 height 18
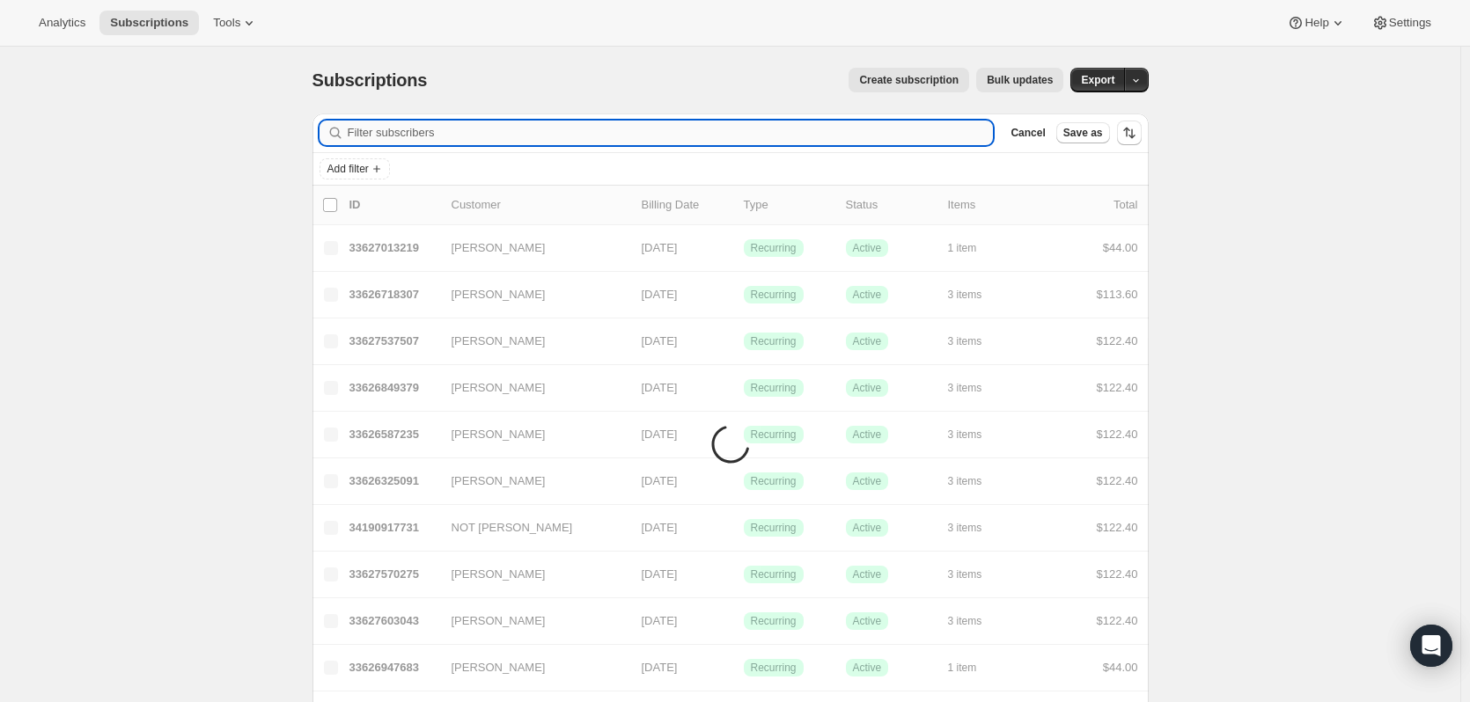
paste input "[EMAIL_ADDRESS][DOMAIN_NAME]"
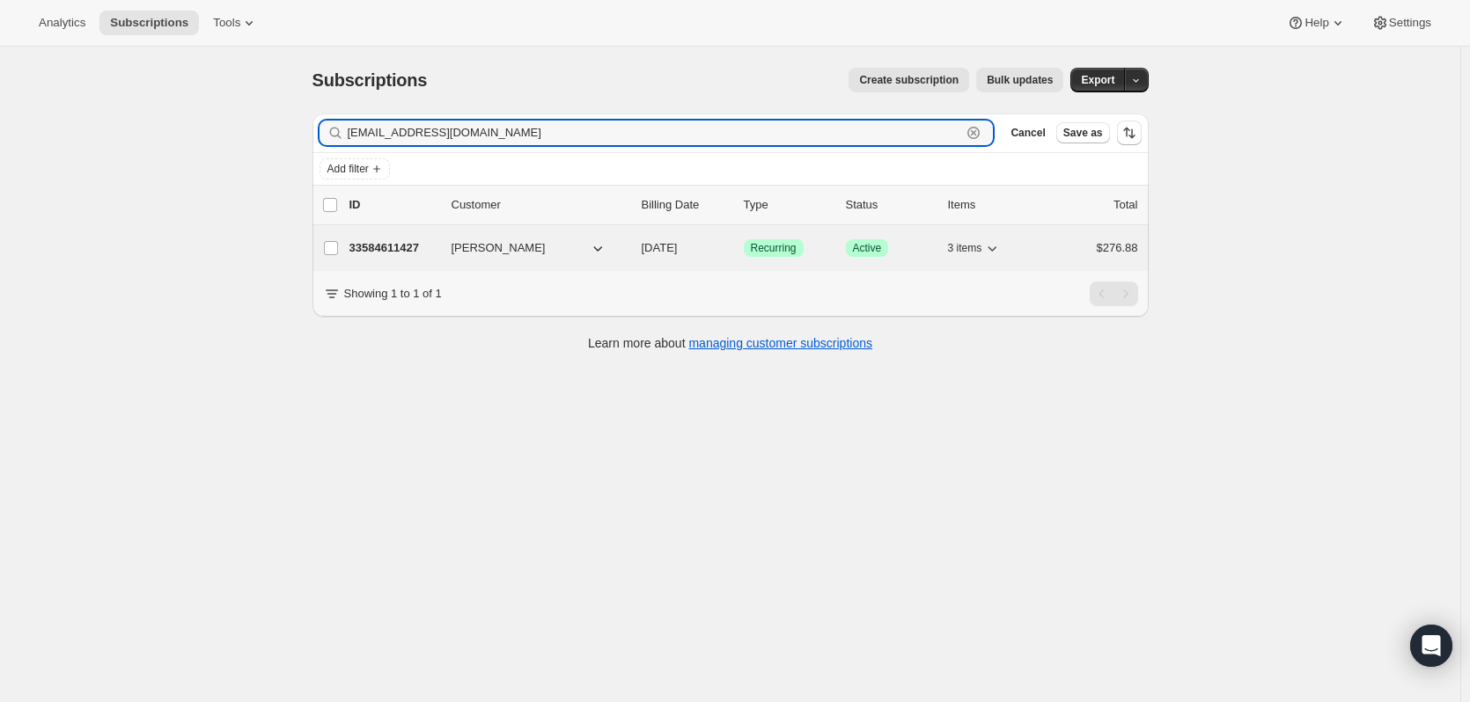
type input "[EMAIL_ADDRESS][DOMAIN_NAME]"
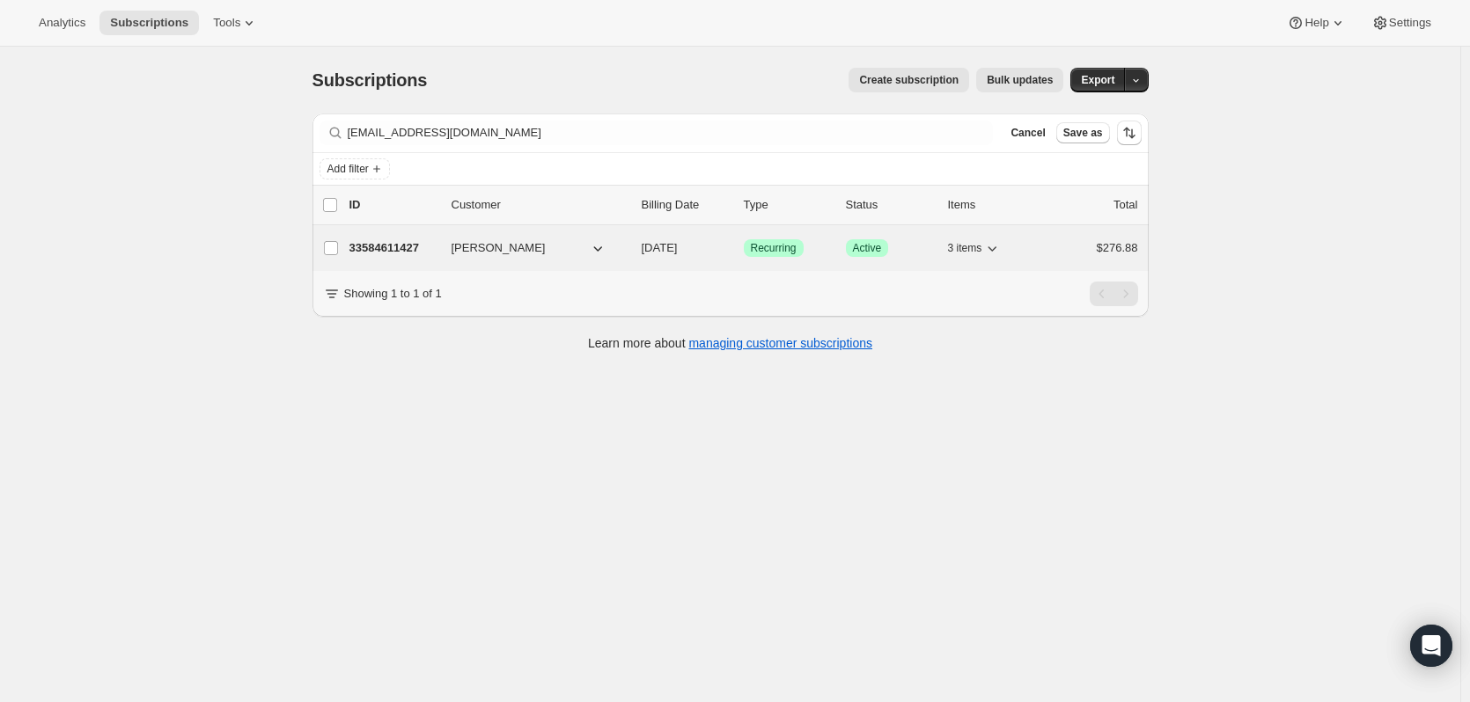
click at [395, 238] on div "33584611427 [PERSON_NAME] [DATE] Success Recurring Success Active 3 items $276.…" at bounding box center [743, 248] width 789 height 25
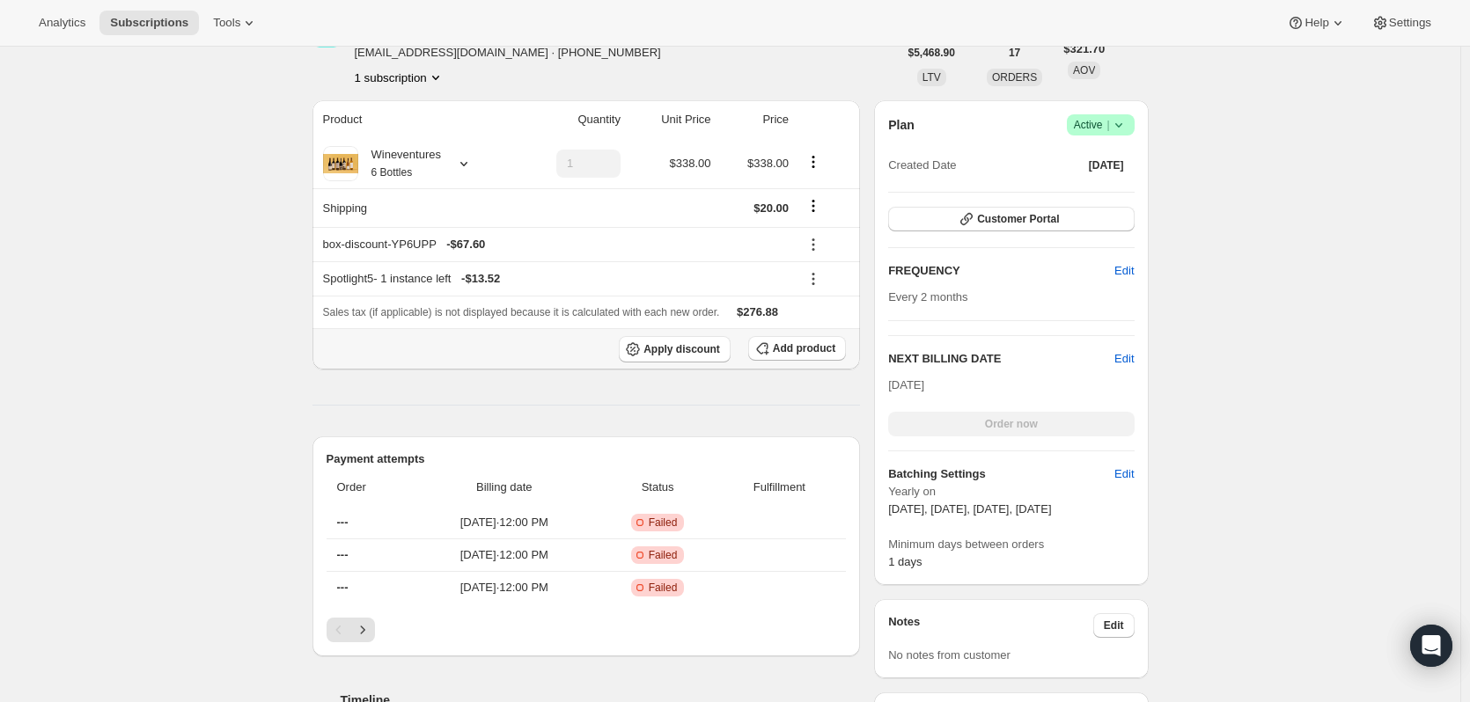
scroll to position [88, 0]
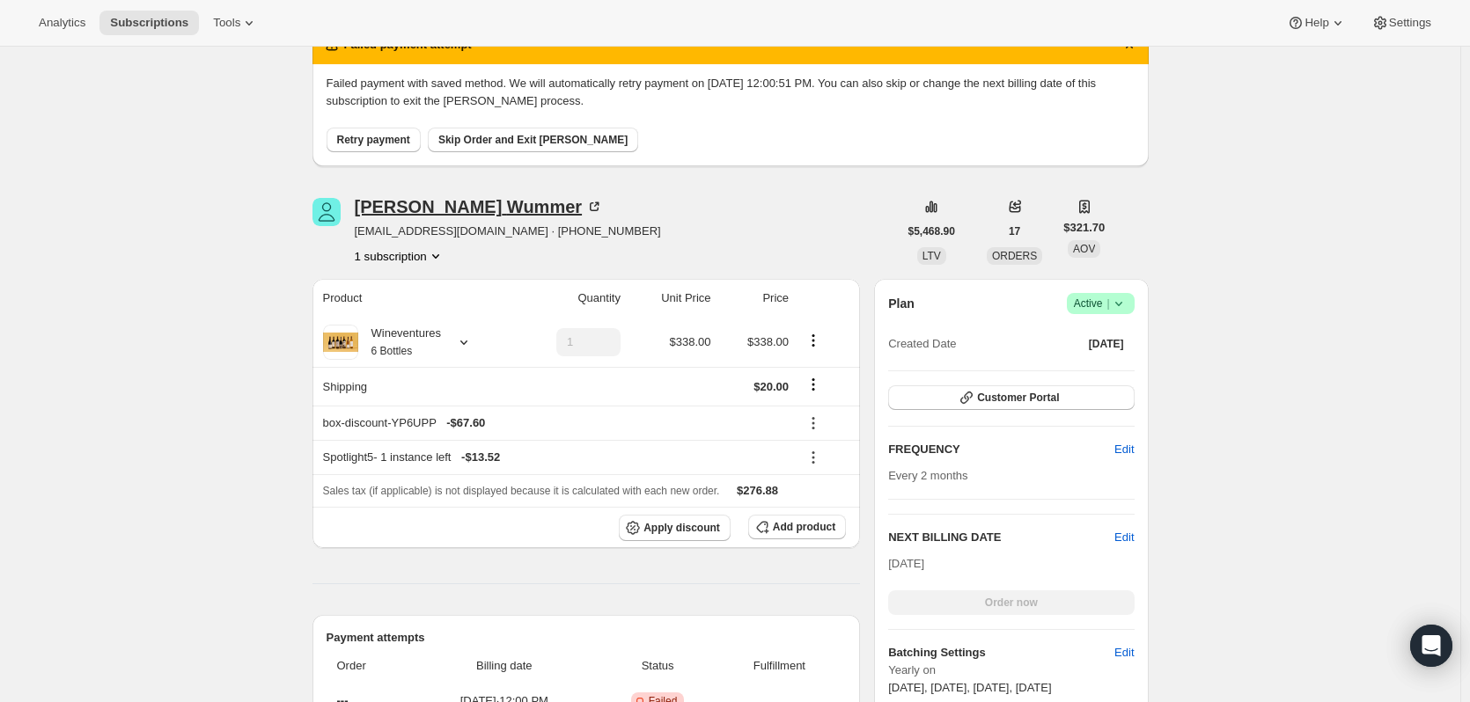
click at [585, 205] on icon at bounding box center [594, 207] width 18 height 18
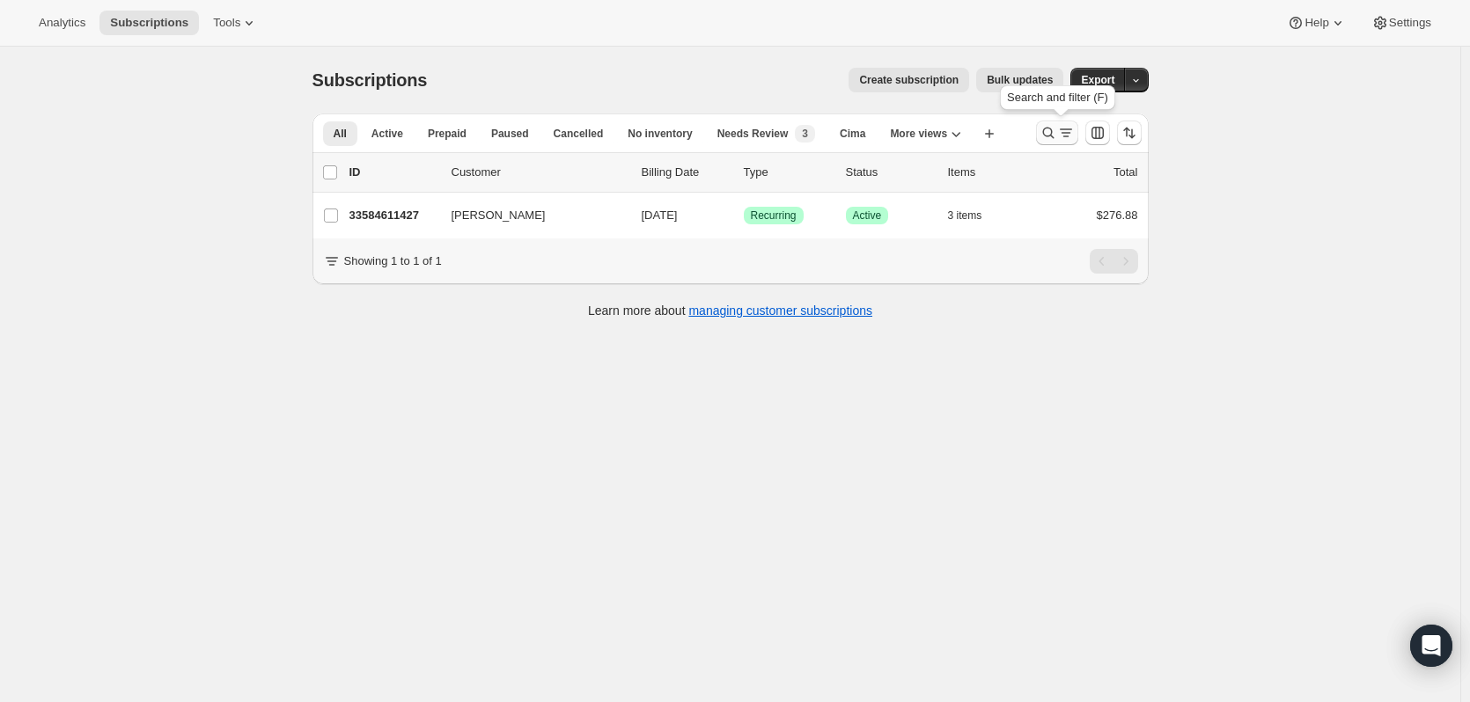
click at [1056, 128] on icon "Search and filter results" at bounding box center [1048, 133] width 18 height 18
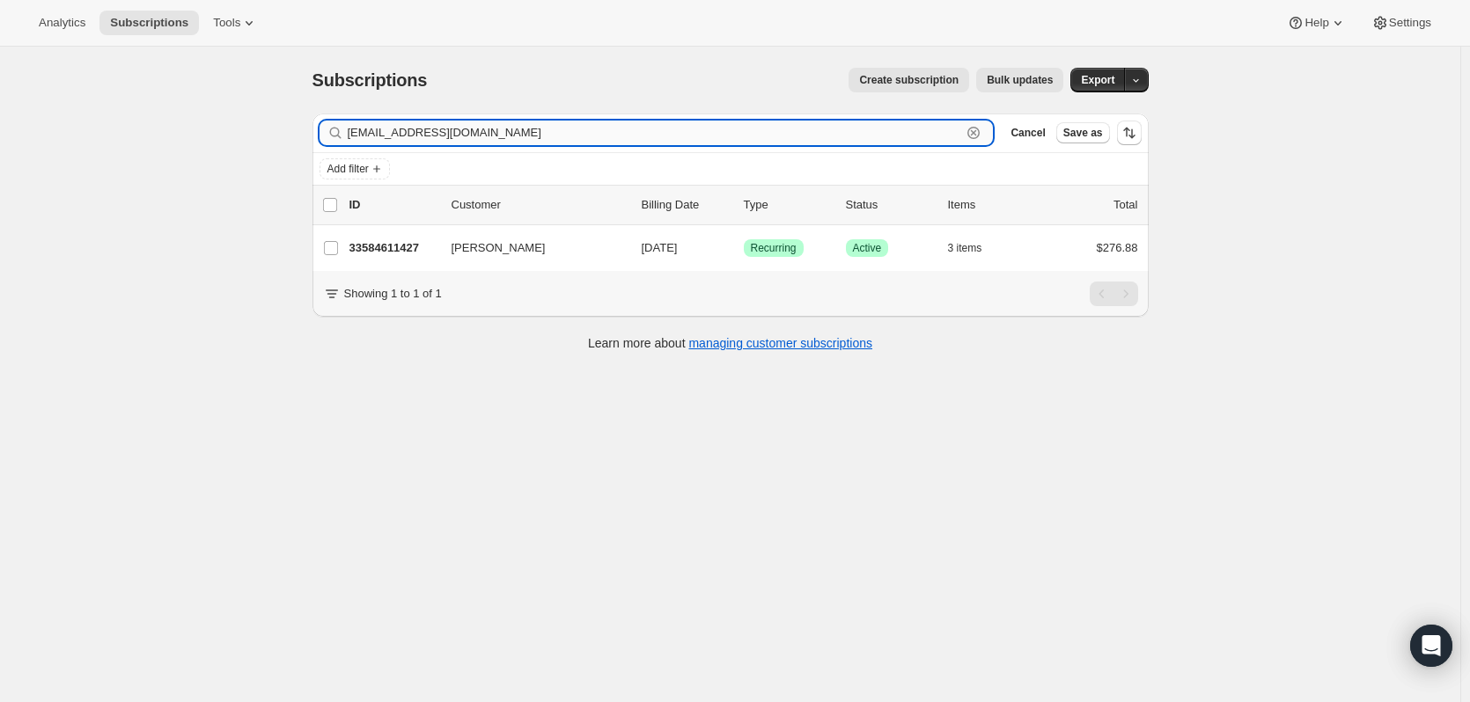
click at [986, 131] on div "[EMAIL_ADDRESS][DOMAIN_NAME] Clear" at bounding box center [656, 133] width 674 height 25
click at [980, 131] on icon "button" at bounding box center [973, 133] width 12 height 12
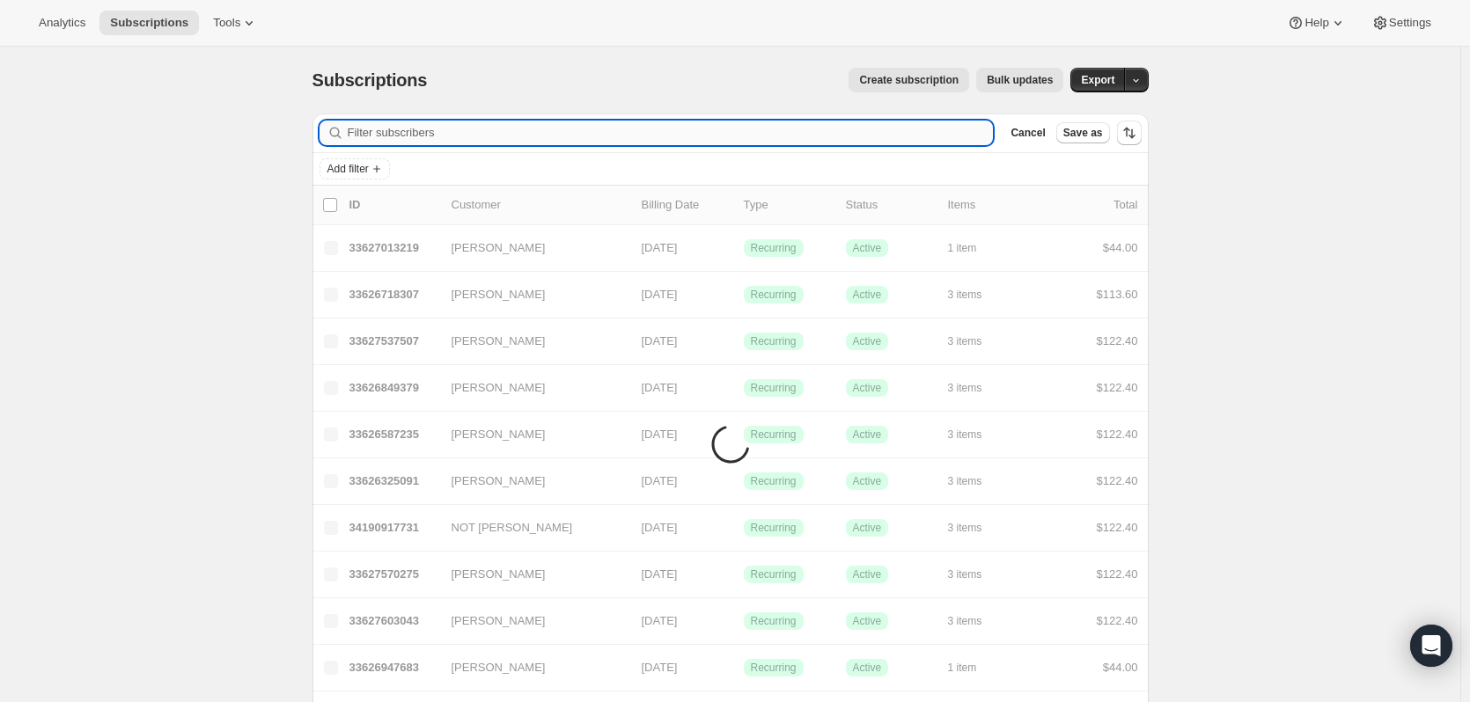
paste input "[EMAIL_ADDRESS][DOMAIN_NAME]"
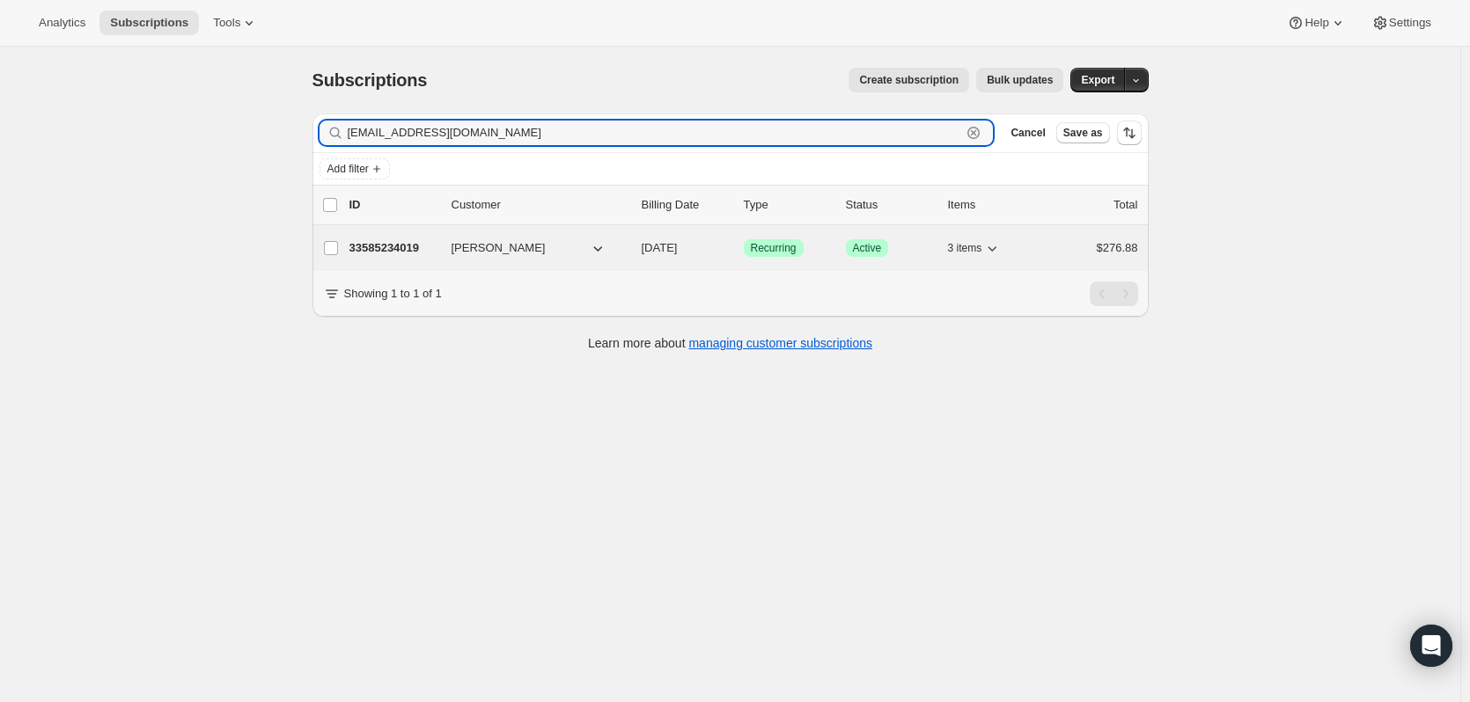
type input "[EMAIL_ADDRESS][DOMAIN_NAME]"
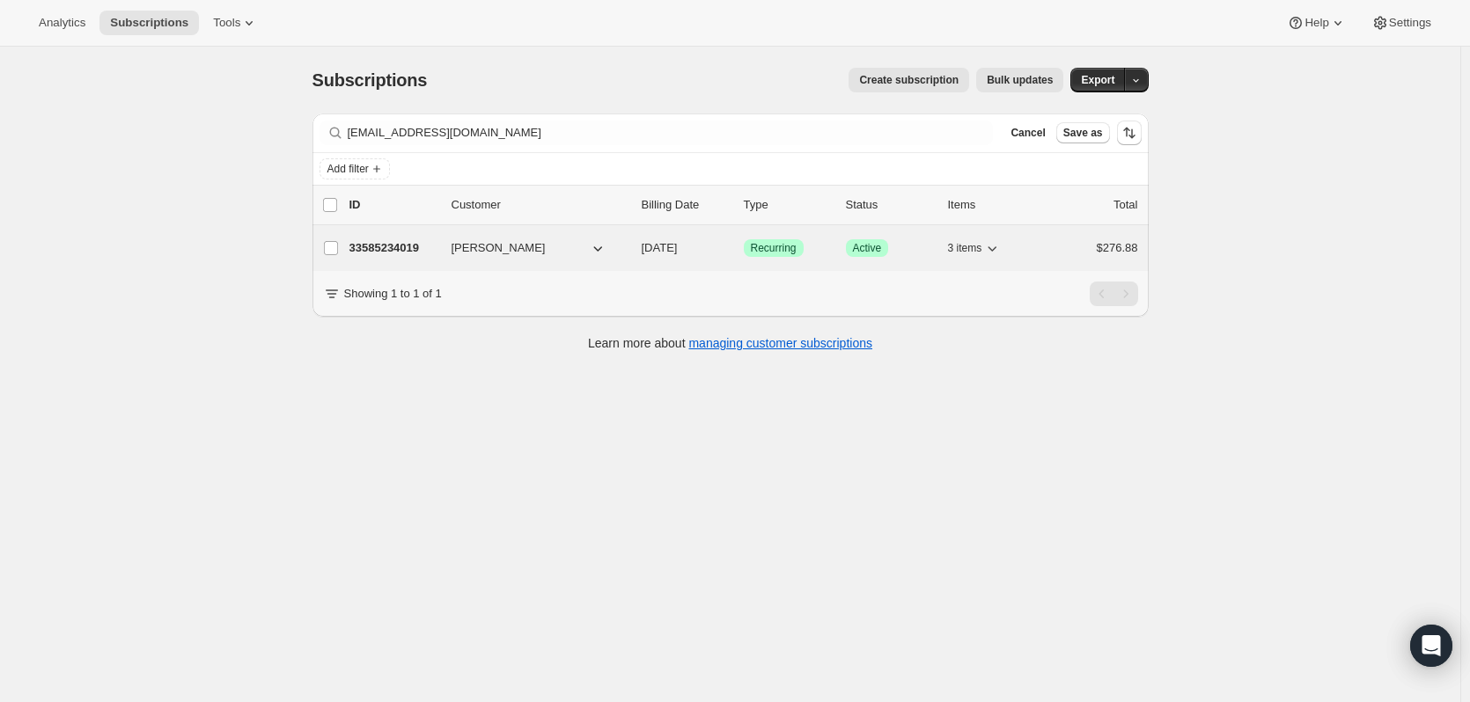
click at [397, 243] on p "33585234019" at bounding box center [393, 248] width 88 height 18
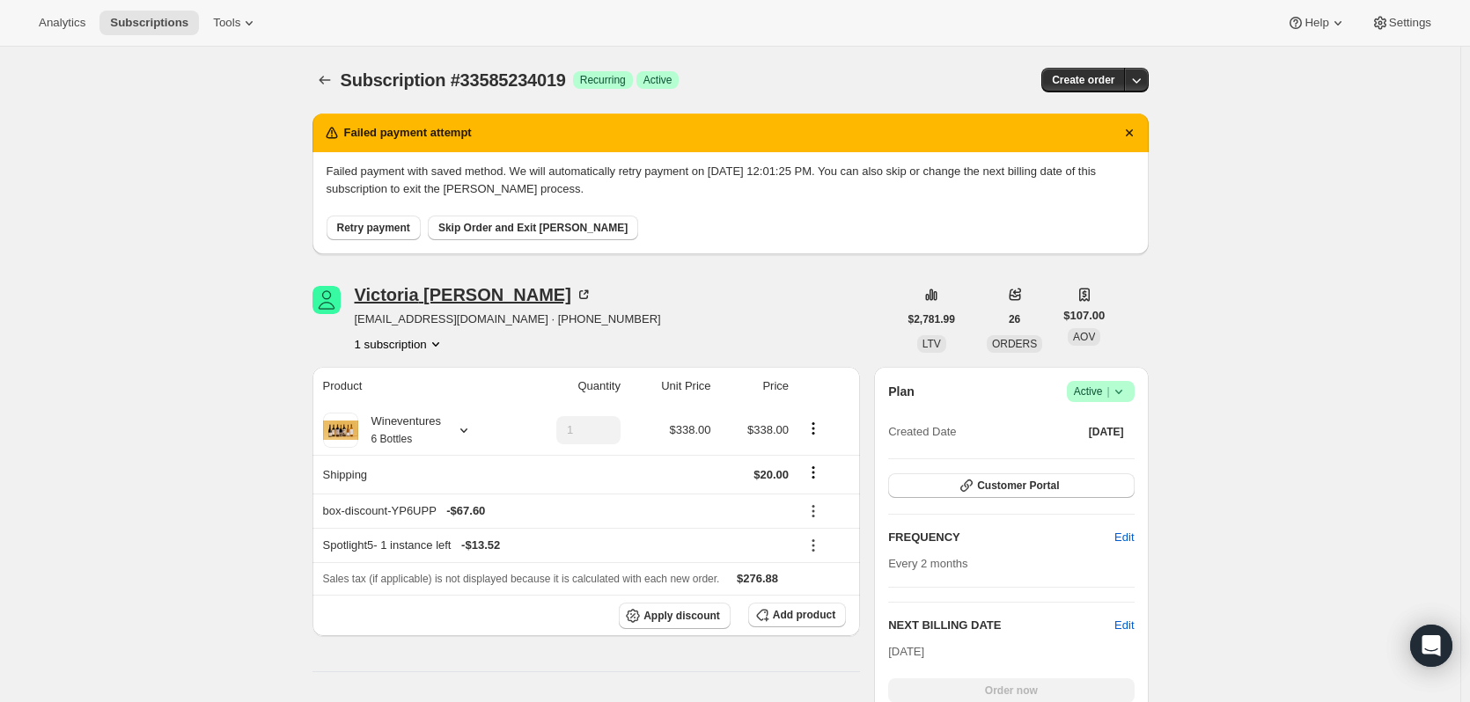
click at [579, 297] on icon at bounding box center [583, 294] width 9 height 9
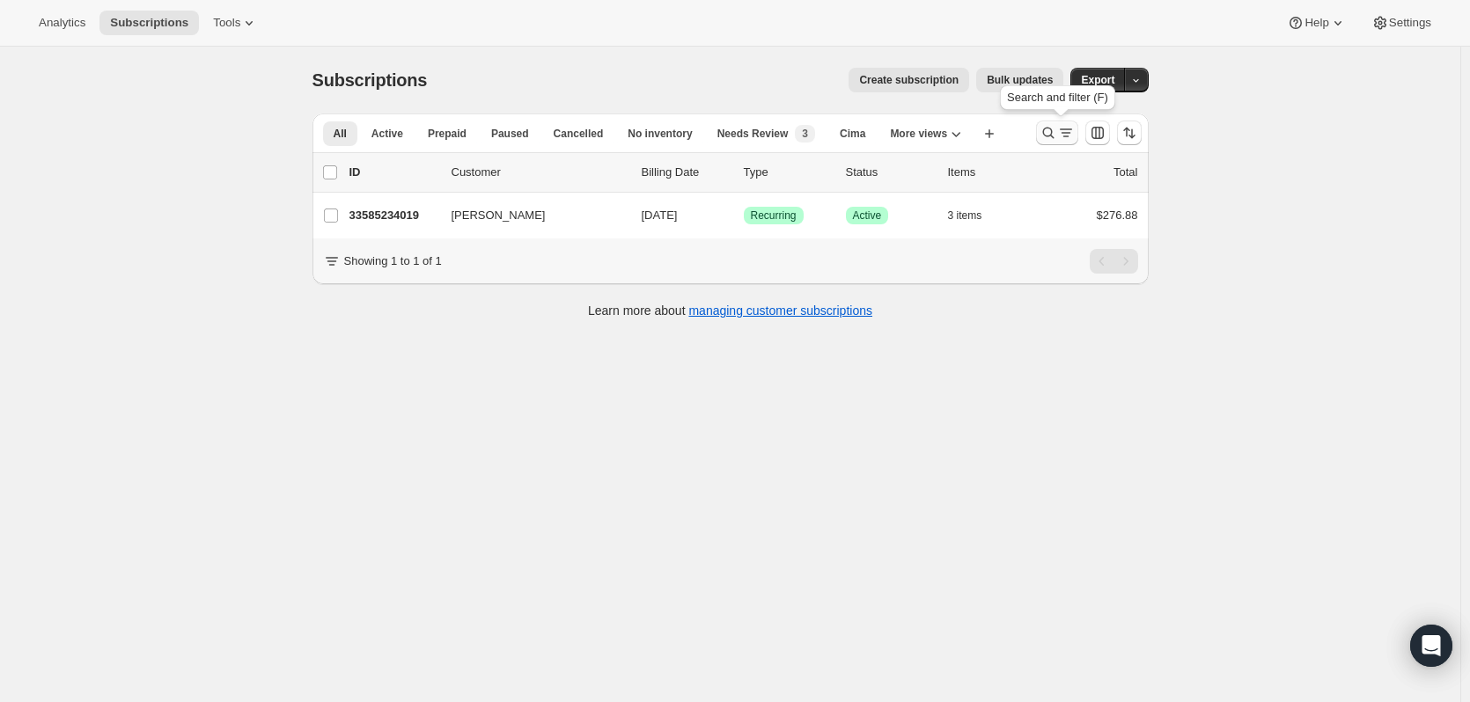
click at [1056, 128] on icon "Search and filter results" at bounding box center [1048, 133] width 18 height 18
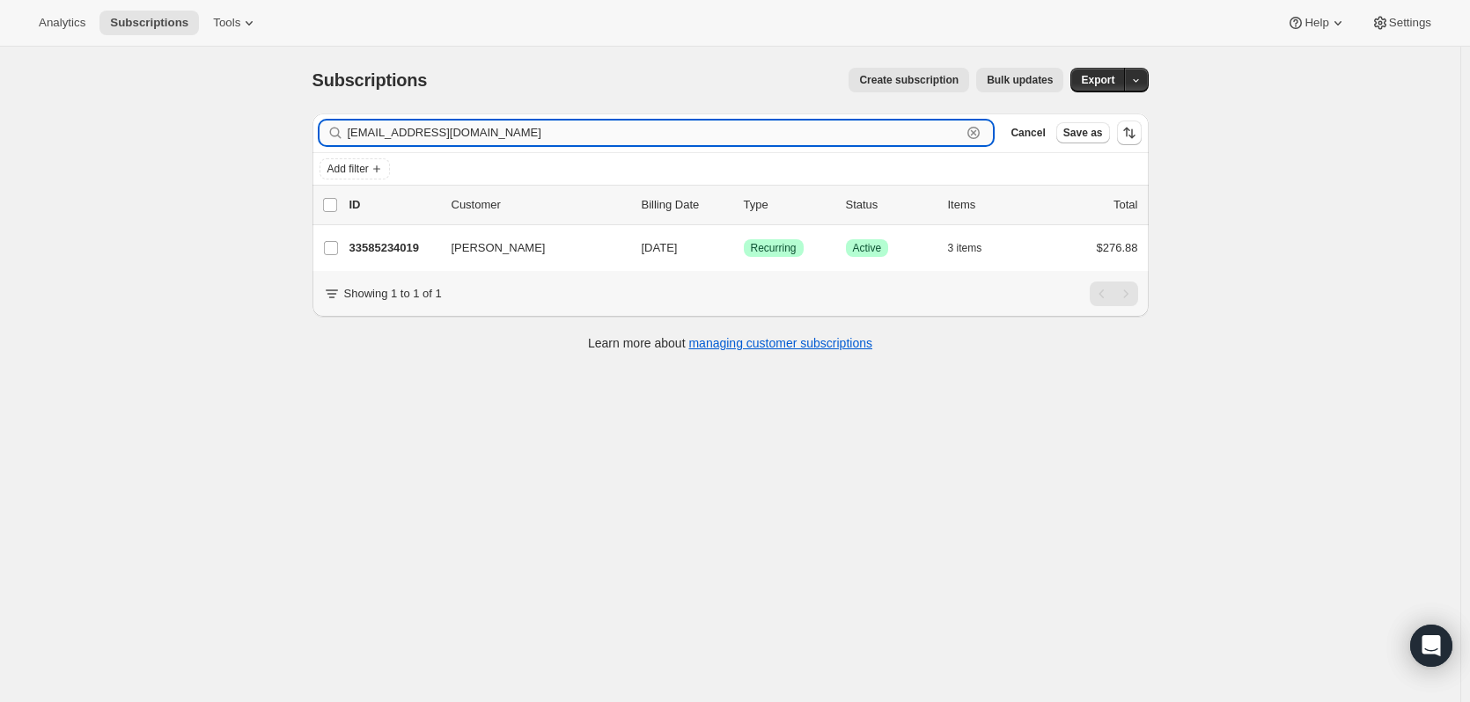
click at [977, 132] on icon "button" at bounding box center [974, 133] width 6 height 6
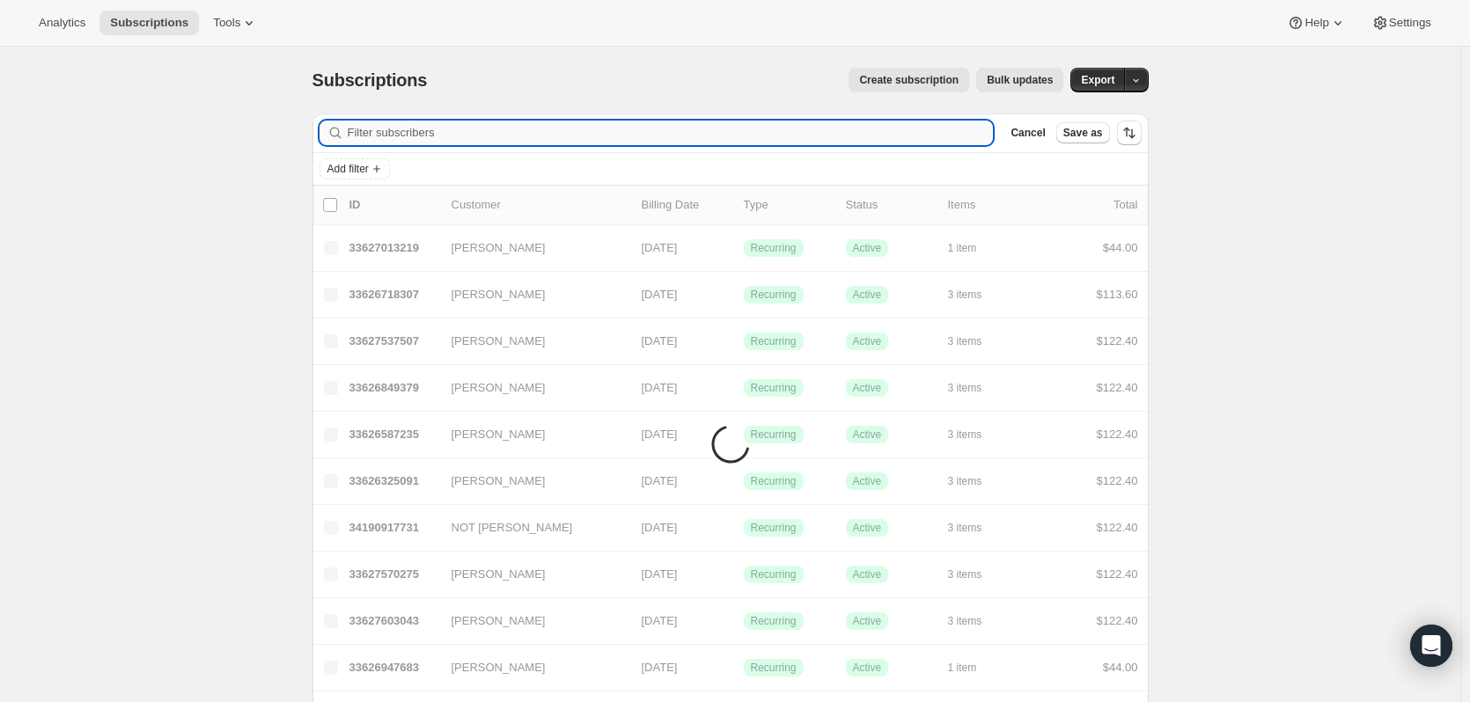
paste input "[PERSON_NAME][EMAIL_ADDRESS][PERSON_NAME][DOMAIN_NAME]"
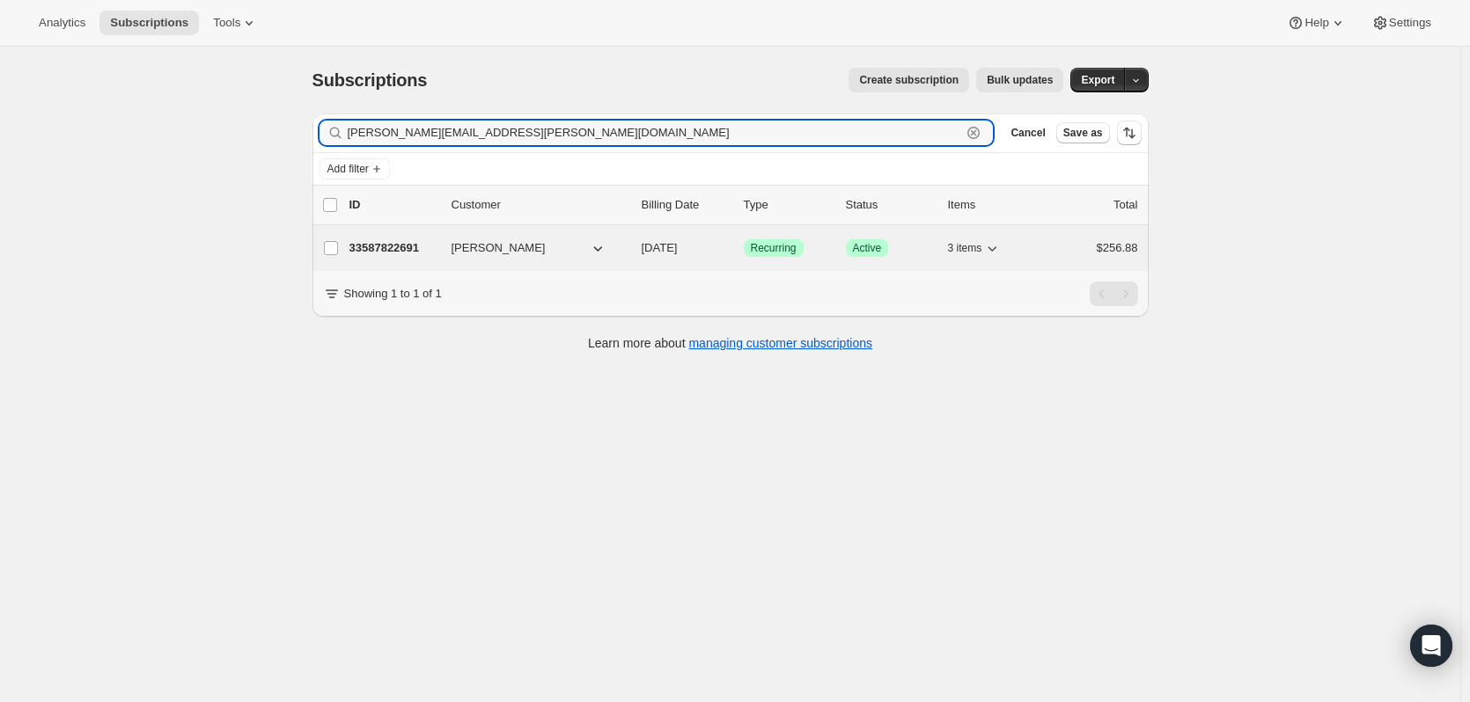
type input "[PERSON_NAME][EMAIL_ADDRESS][PERSON_NAME][DOMAIN_NAME]"
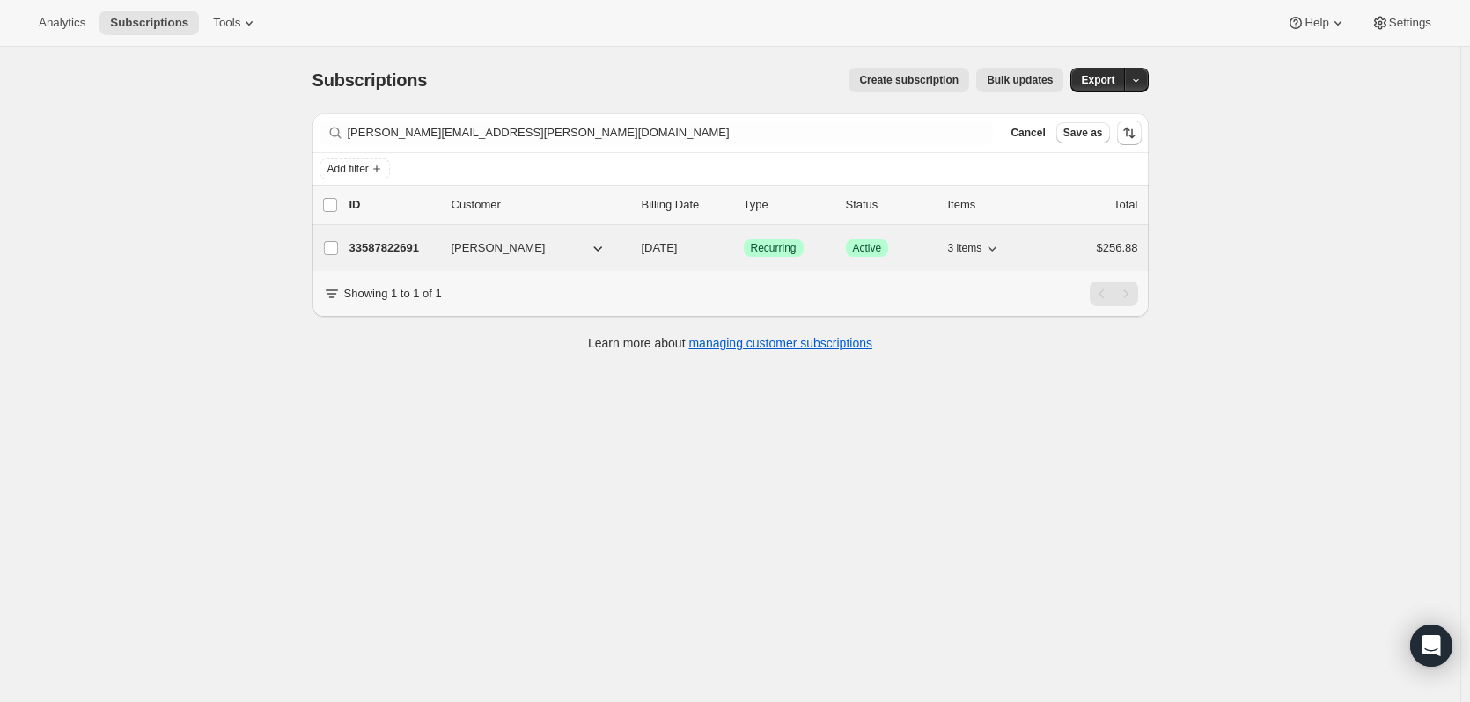
click at [407, 247] on p "33587822691" at bounding box center [393, 248] width 88 height 18
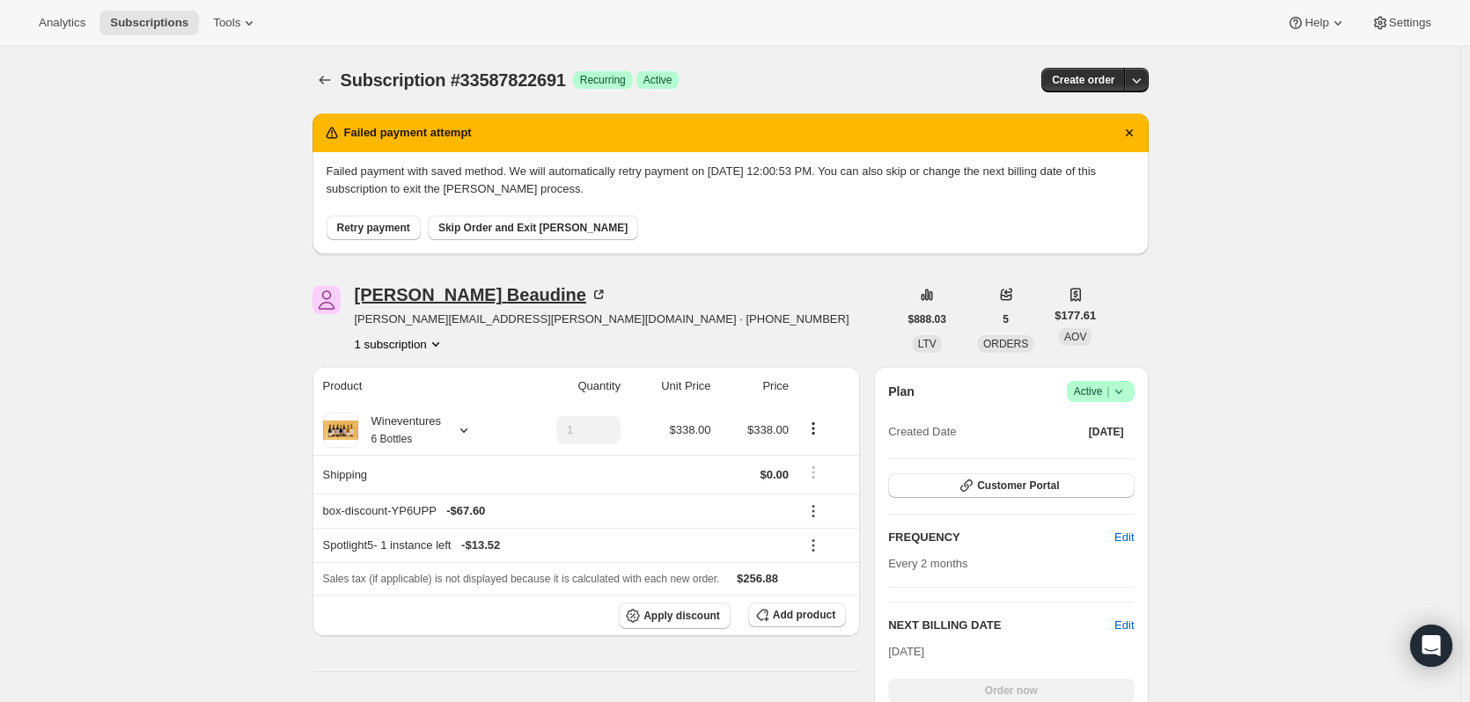
click at [590, 297] on icon at bounding box center [599, 295] width 18 height 18
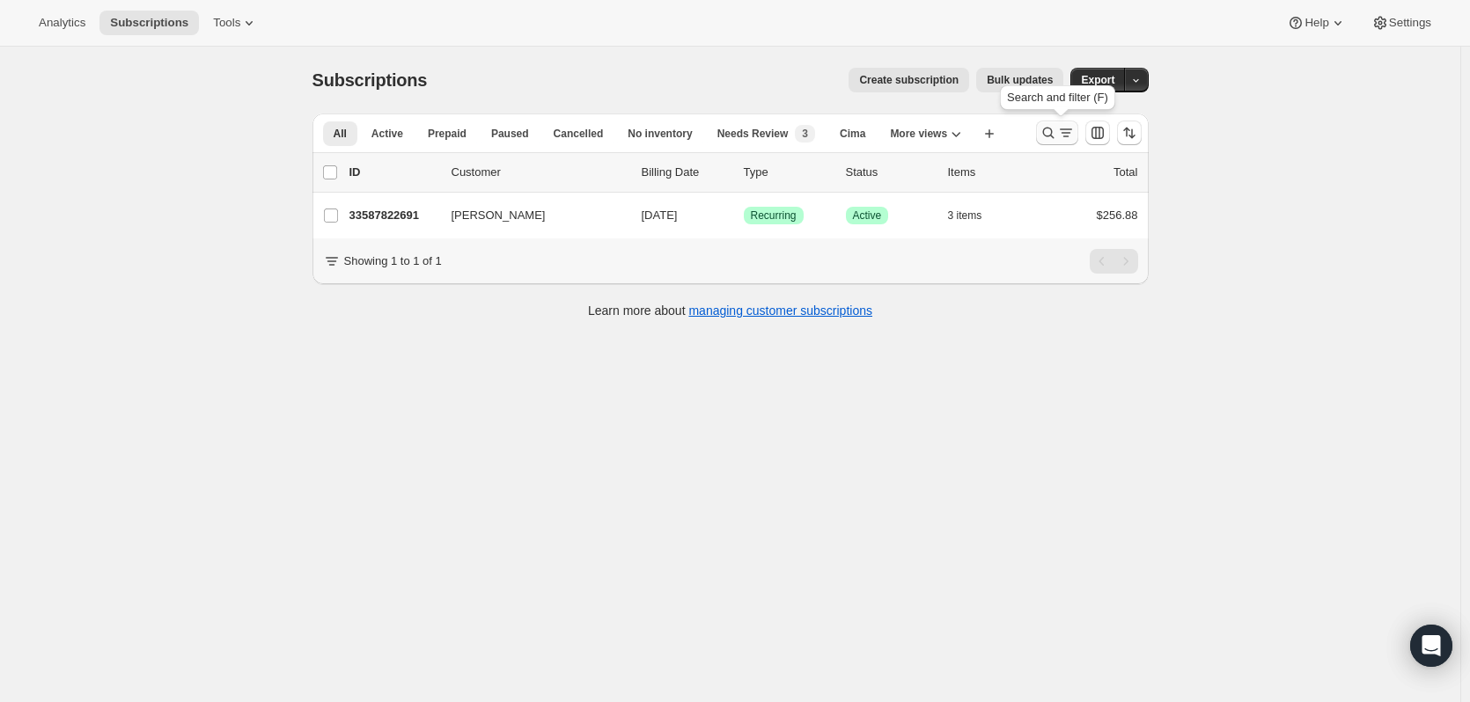
click at [1057, 130] on icon "Search and filter results" at bounding box center [1048, 133] width 18 height 18
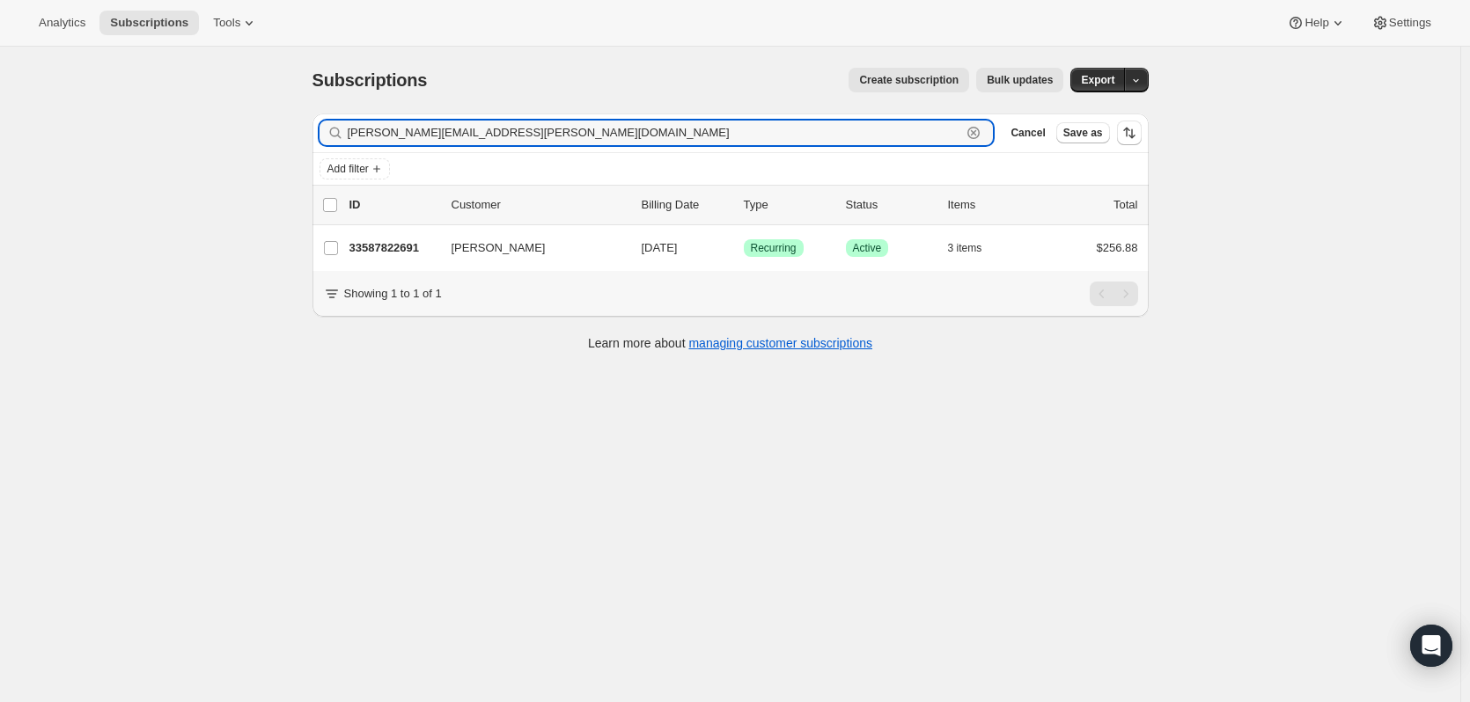
click at [973, 133] on icon "button" at bounding box center [974, 133] width 18 height 18
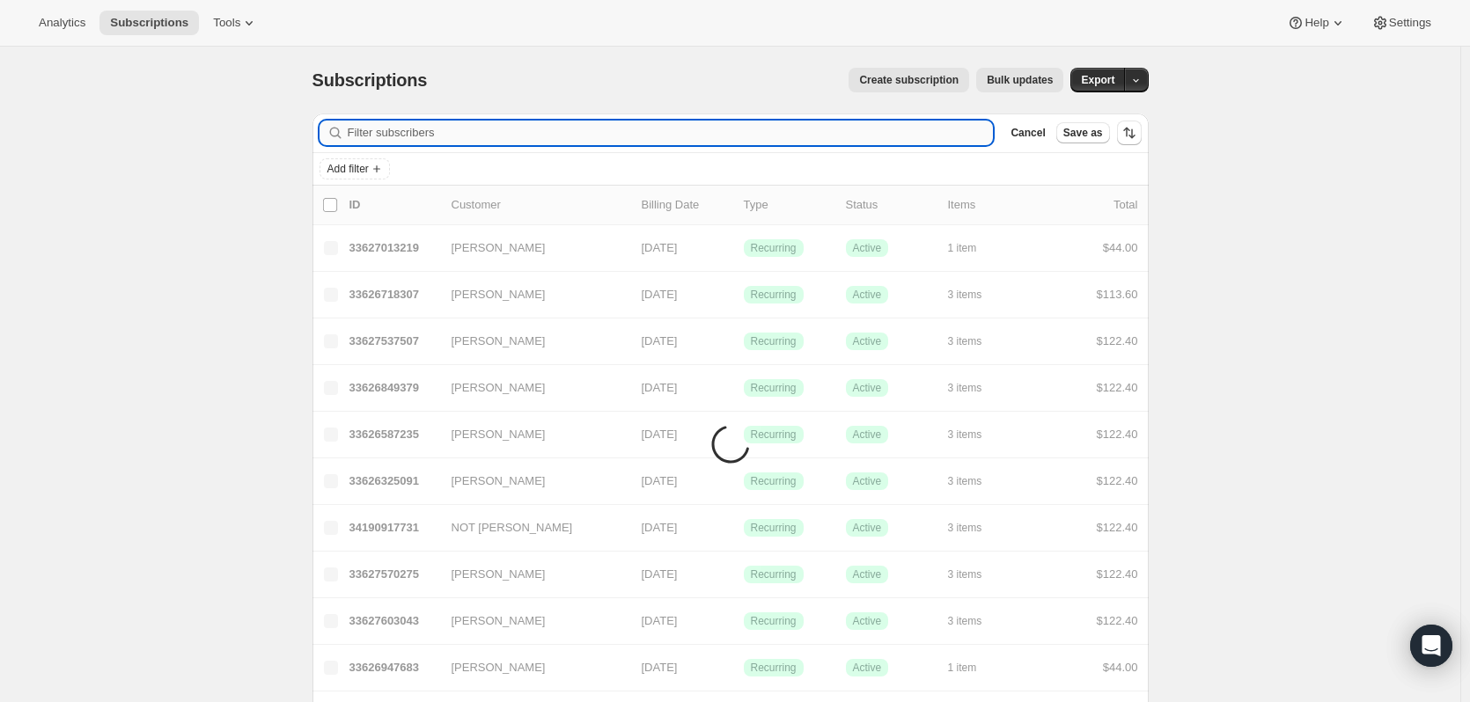
paste input "[EMAIL_ADDRESS][DOMAIN_NAME]"
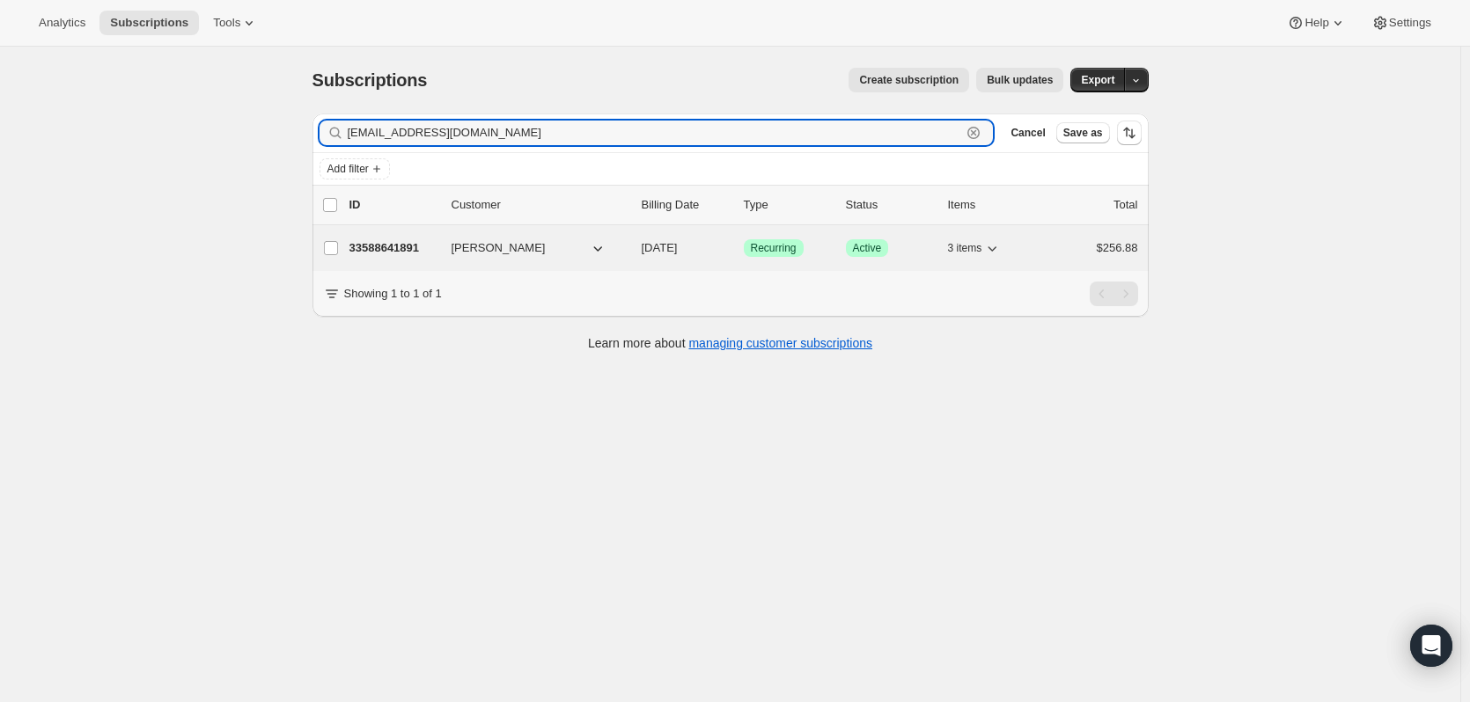
type input "[EMAIL_ADDRESS][DOMAIN_NAME]"
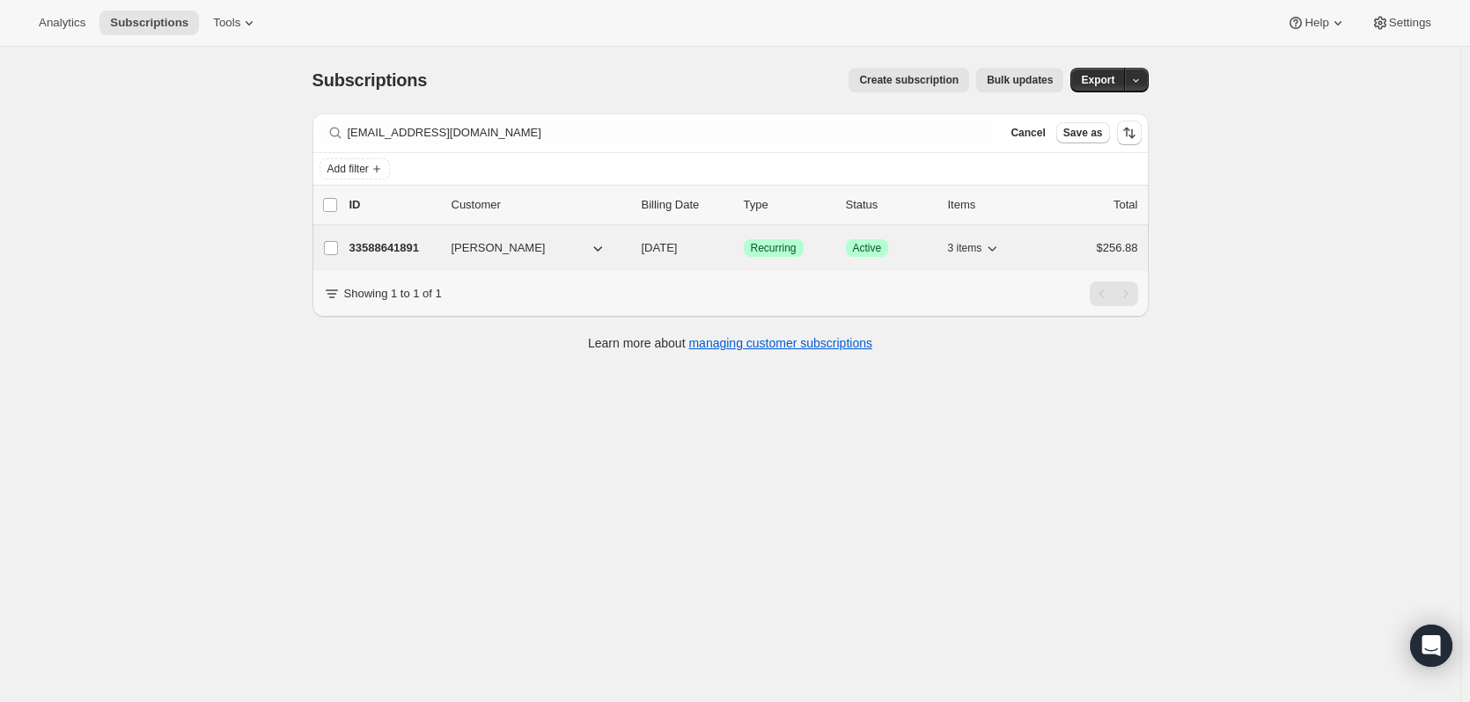
click at [387, 239] on p "33588641891" at bounding box center [393, 248] width 88 height 18
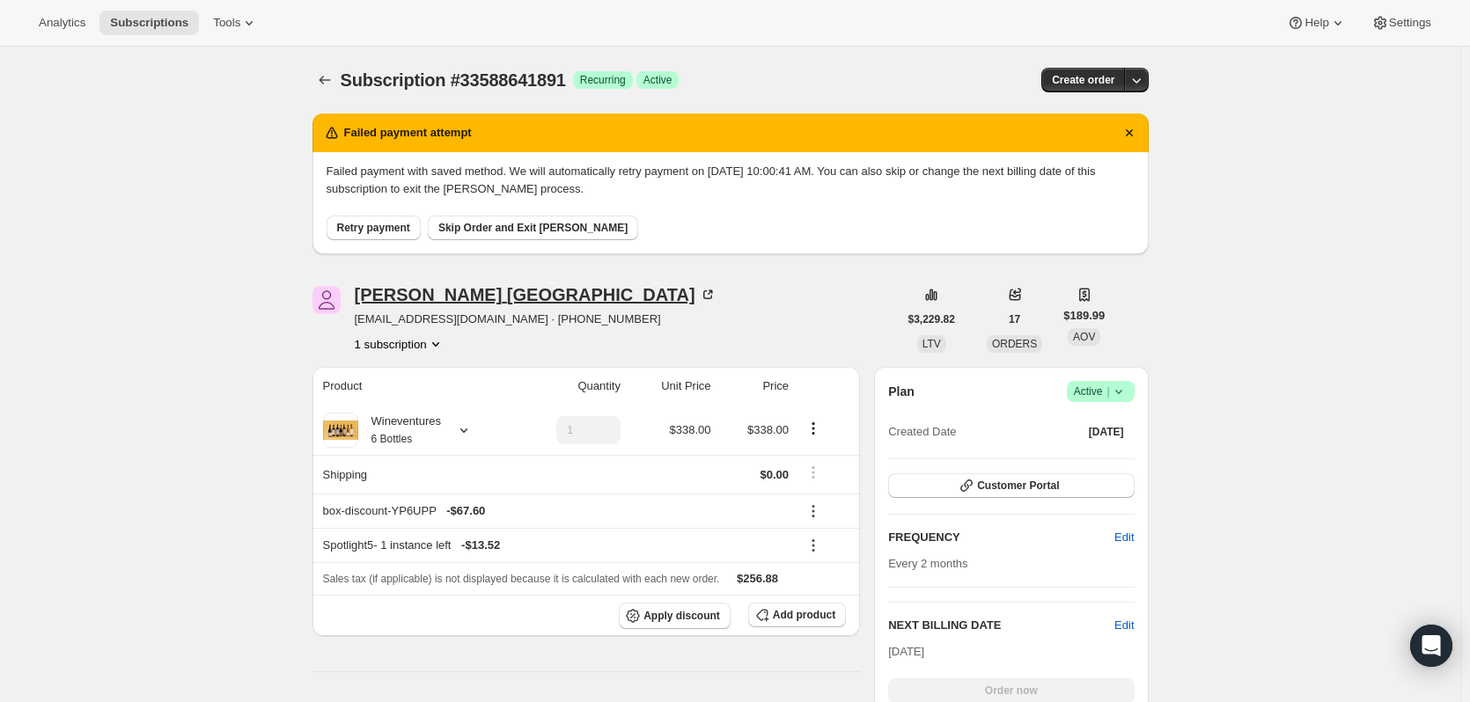
click at [699, 293] on icon at bounding box center [708, 295] width 18 height 18
click at [988, 488] on span "Customer Portal" at bounding box center [1018, 486] width 82 height 14
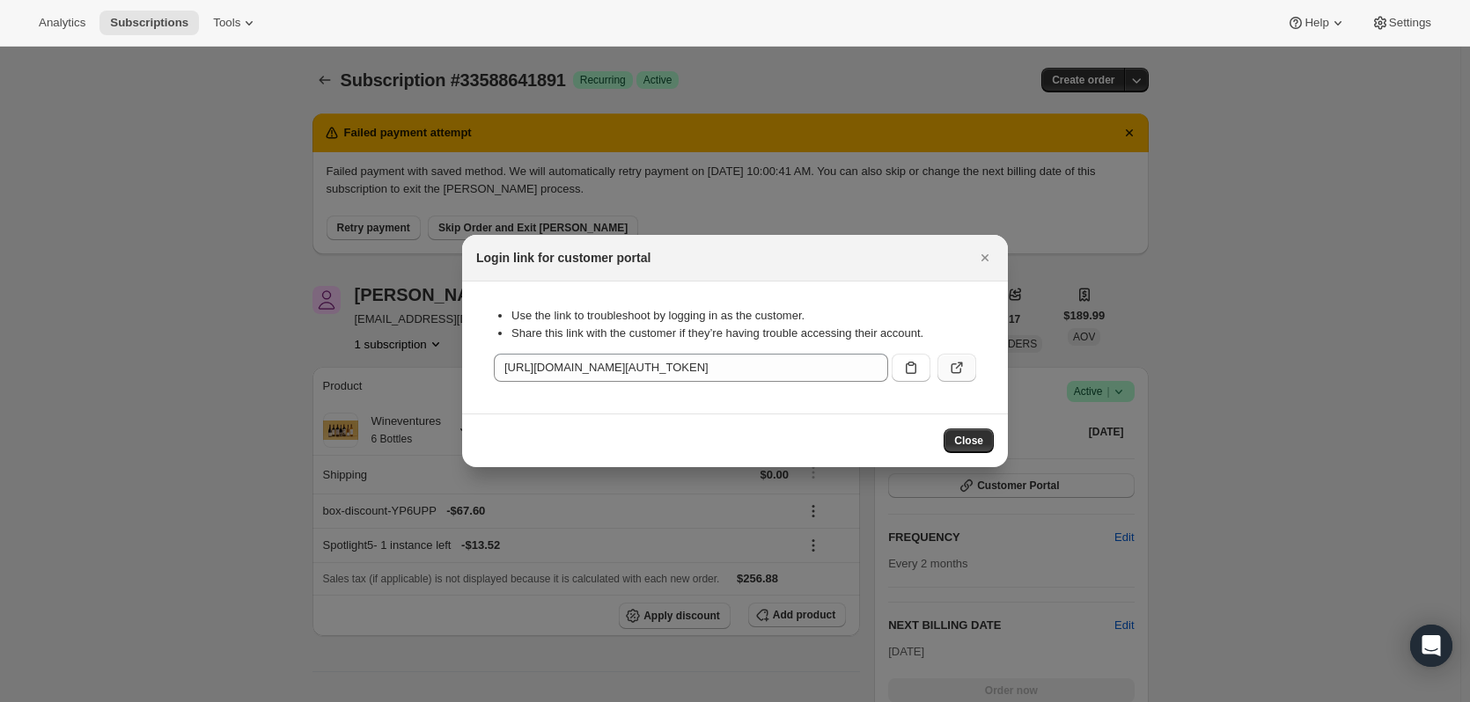
click at [952, 360] on icon ":r2u2:" at bounding box center [957, 368] width 18 height 18
click at [990, 250] on icon "Close" at bounding box center [985, 258] width 18 height 18
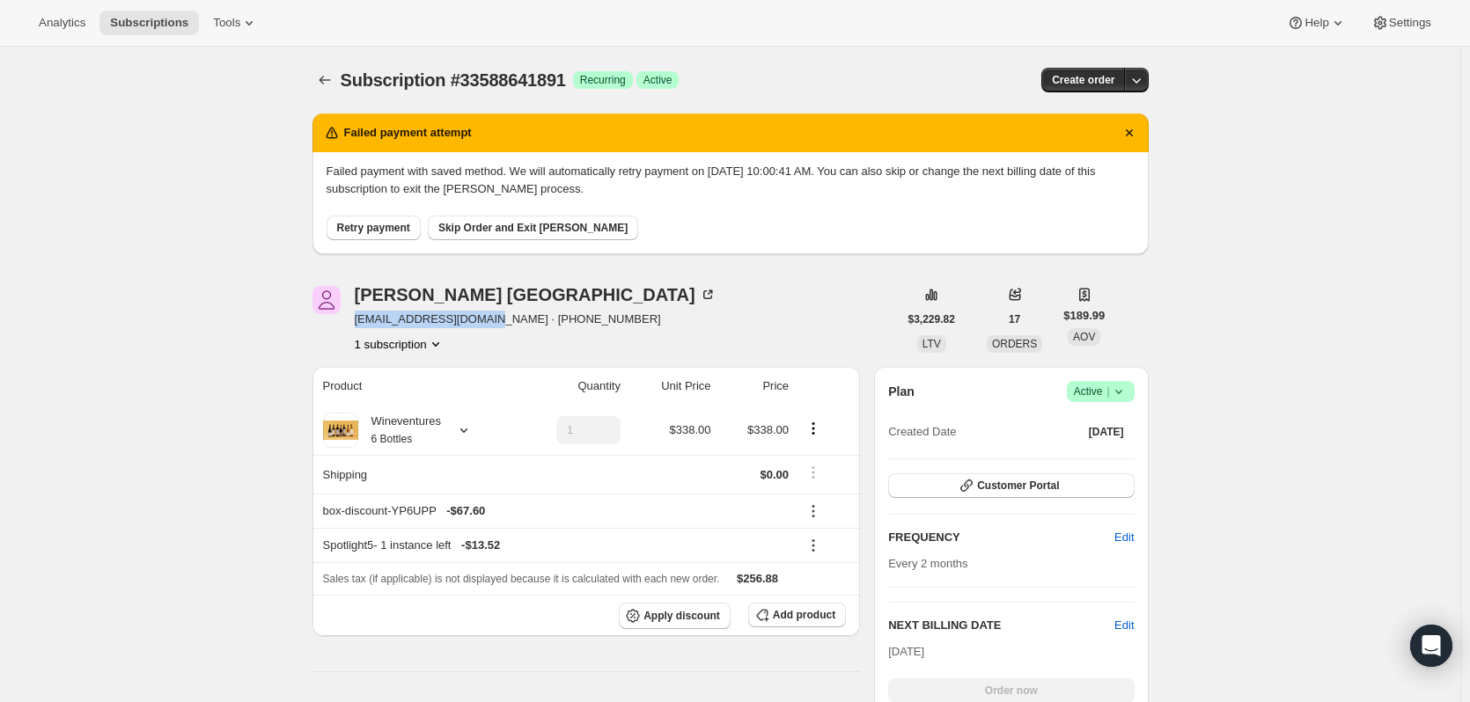
drag, startPoint x: 491, startPoint y: 322, endPoint x: 354, endPoint y: 319, distance: 137.3
click at [354, 319] on div "[PERSON_NAME] [EMAIL_ADDRESS][DOMAIN_NAME] · [PHONE_NUMBER] 1 subscription" at bounding box center [604, 319] width 585 height 67
copy span "[EMAIL_ADDRESS][DOMAIN_NAME]"
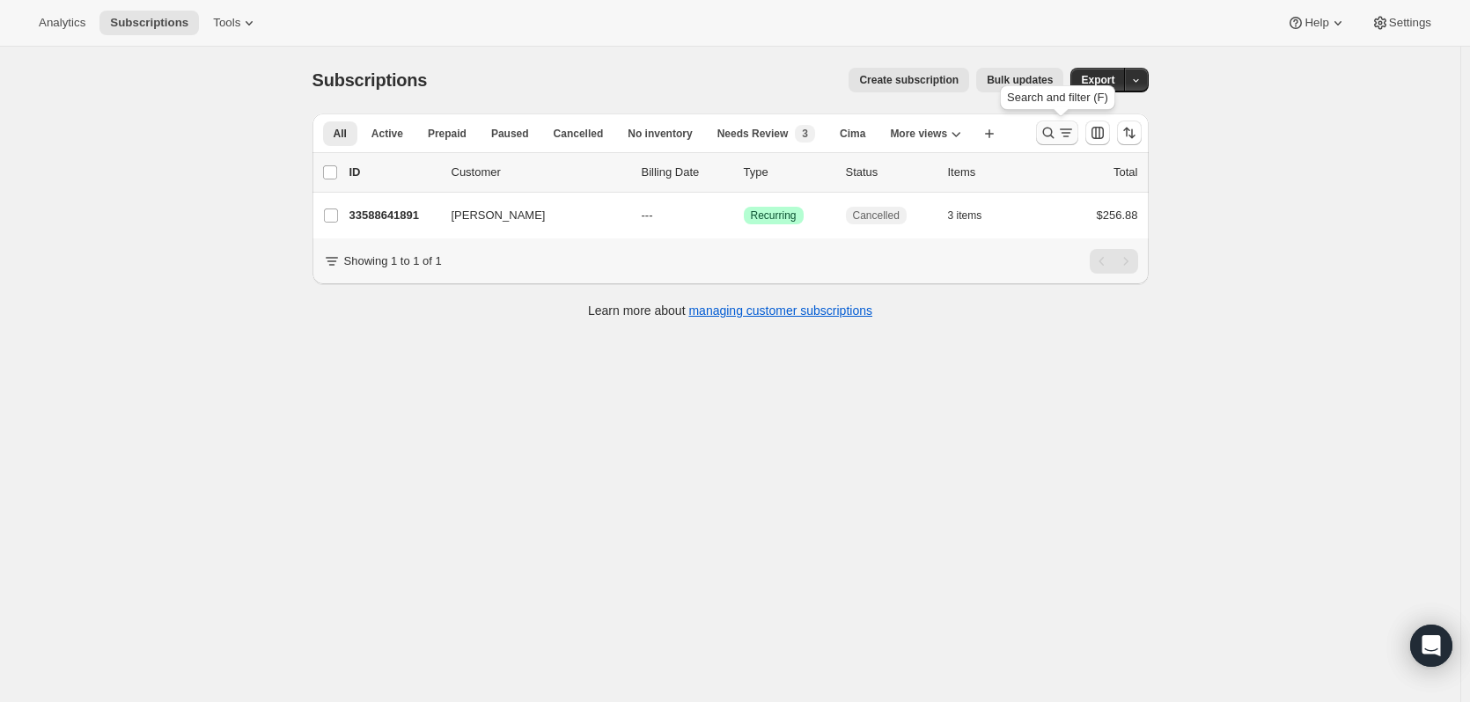
click at [1048, 129] on icon "Search and filter results" at bounding box center [1047, 133] width 11 height 11
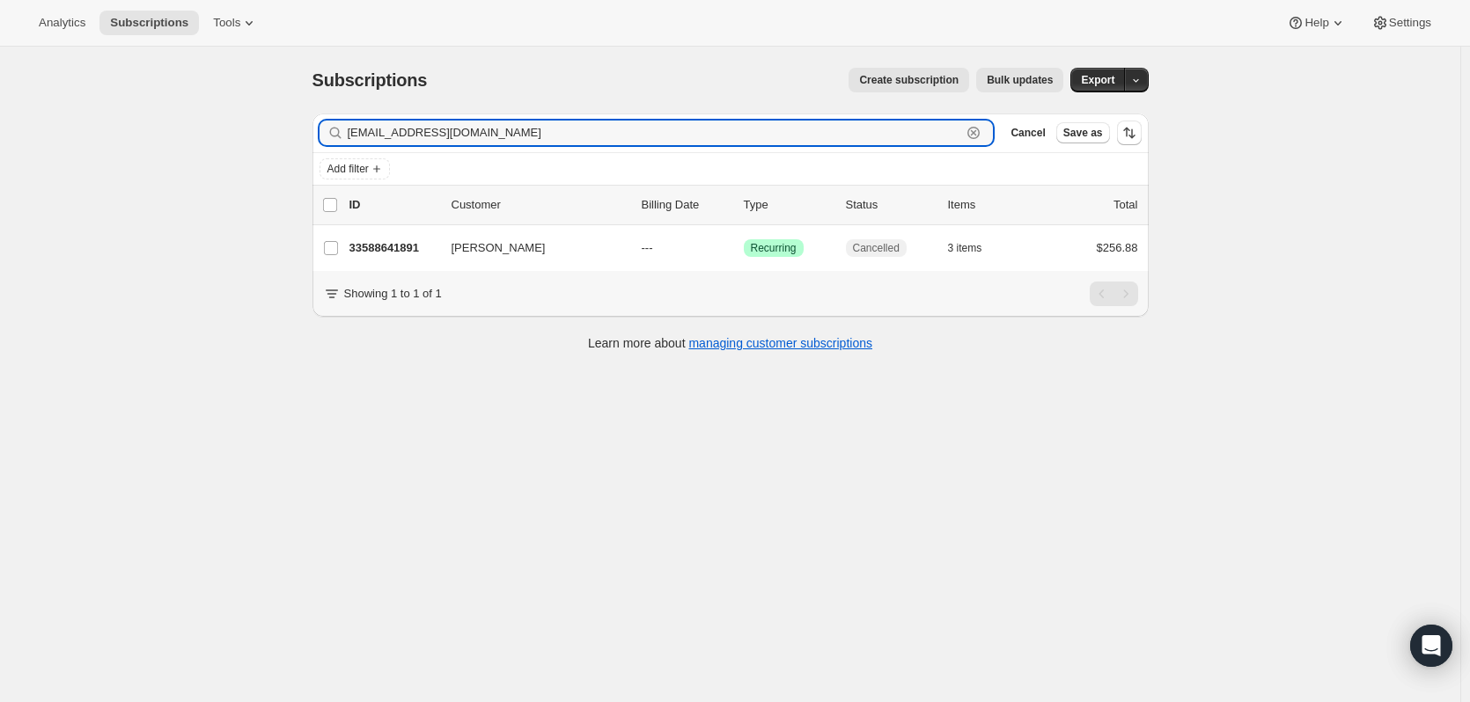
click at [976, 132] on icon "button" at bounding box center [974, 133] width 6 height 6
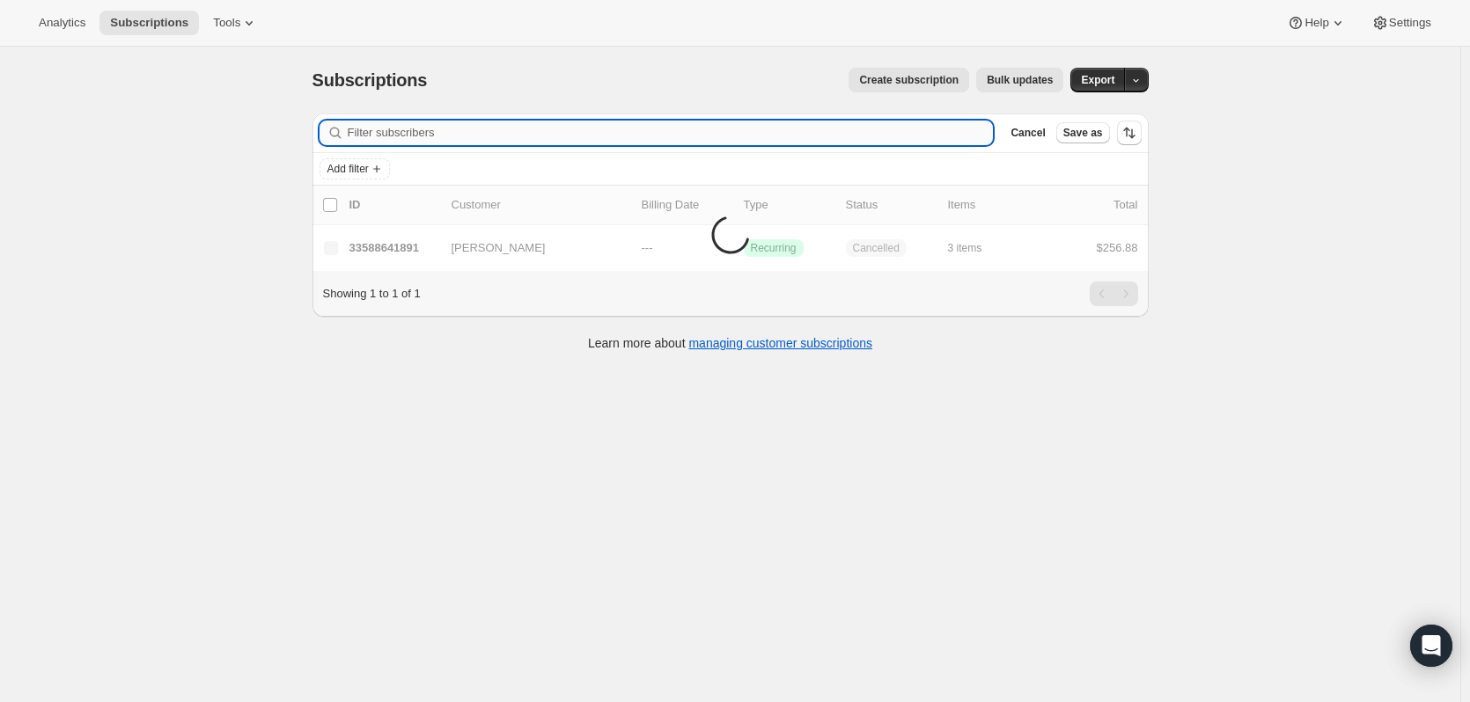
paste input "[EMAIL_ADDRESS][DOMAIN_NAME]"
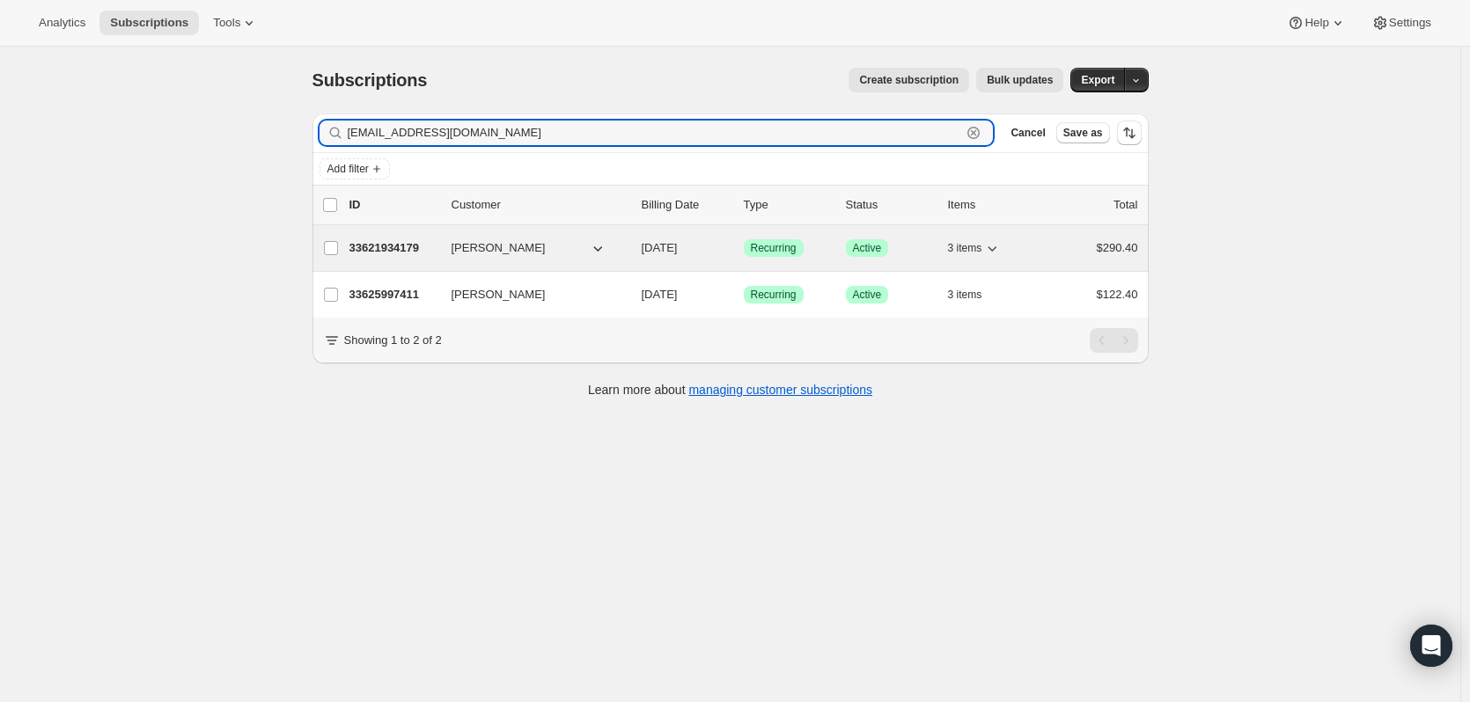
type input "[EMAIL_ADDRESS][DOMAIN_NAME]"
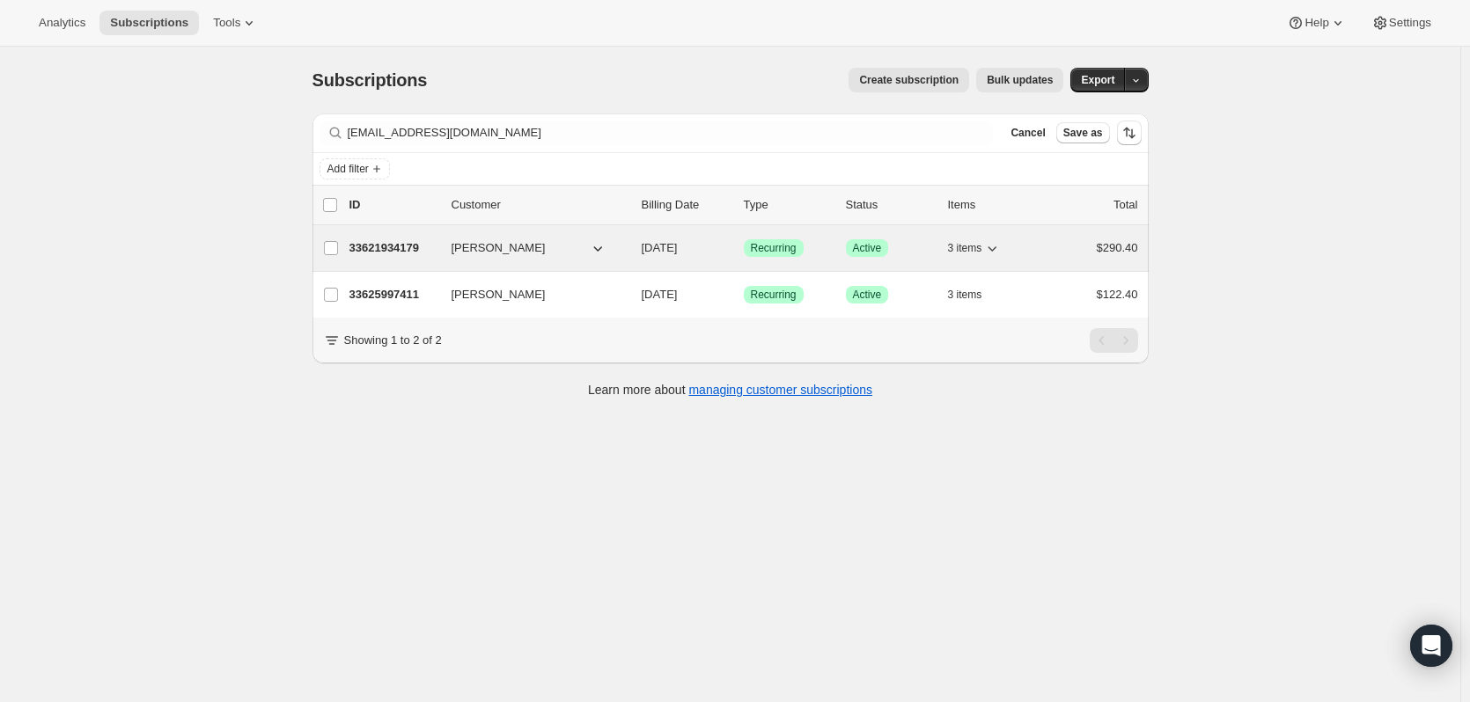
click at [385, 244] on p "33621934179" at bounding box center [393, 248] width 88 height 18
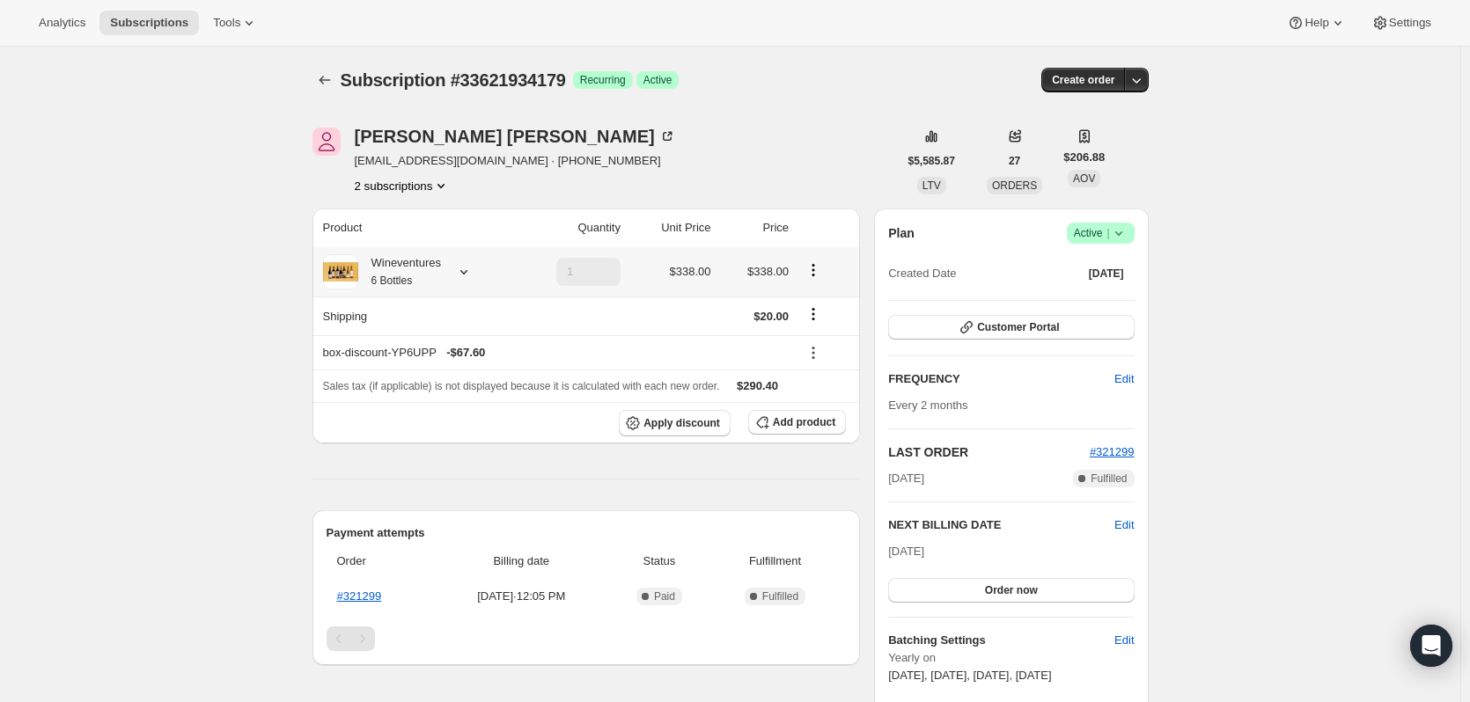
click at [473, 272] on icon at bounding box center [464, 272] width 18 height 18
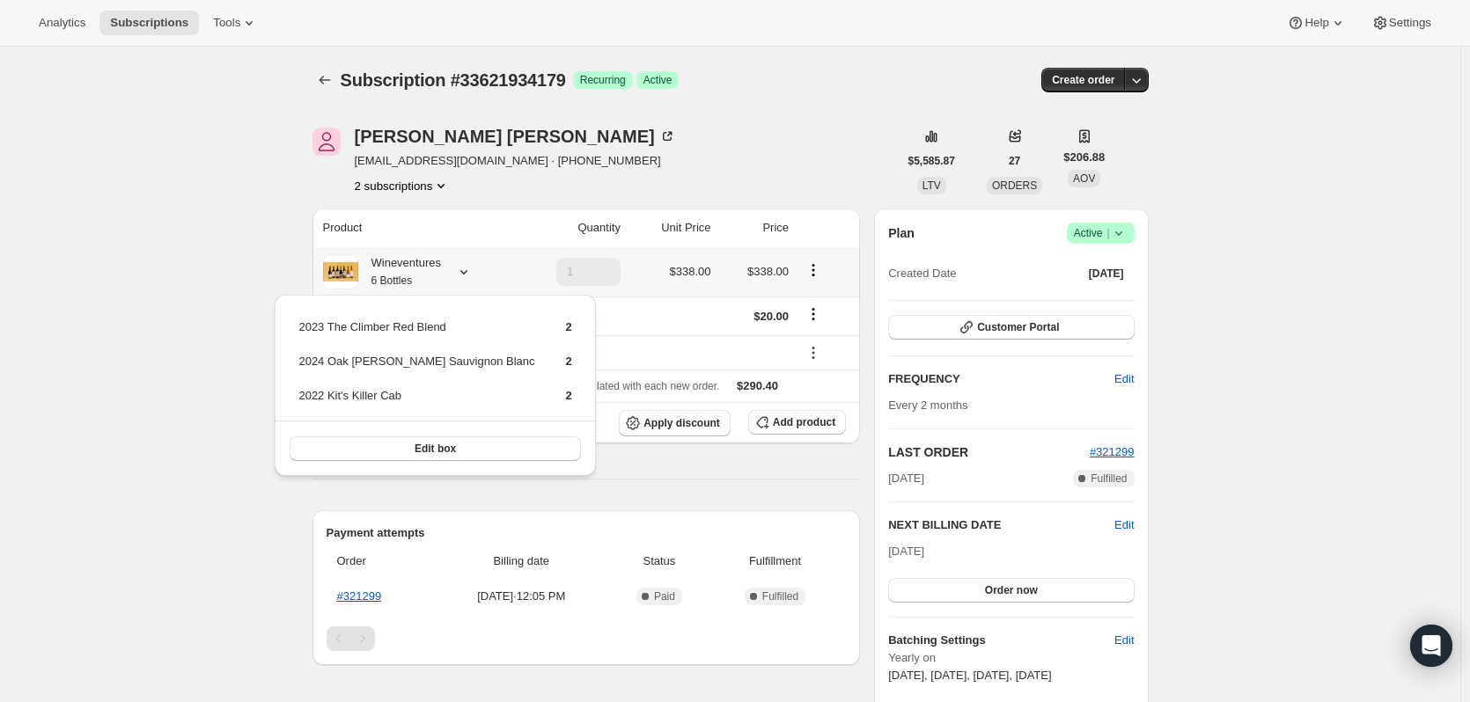
click at [473, 272] on icon at bounding box center [464, 272] width 18 height 18
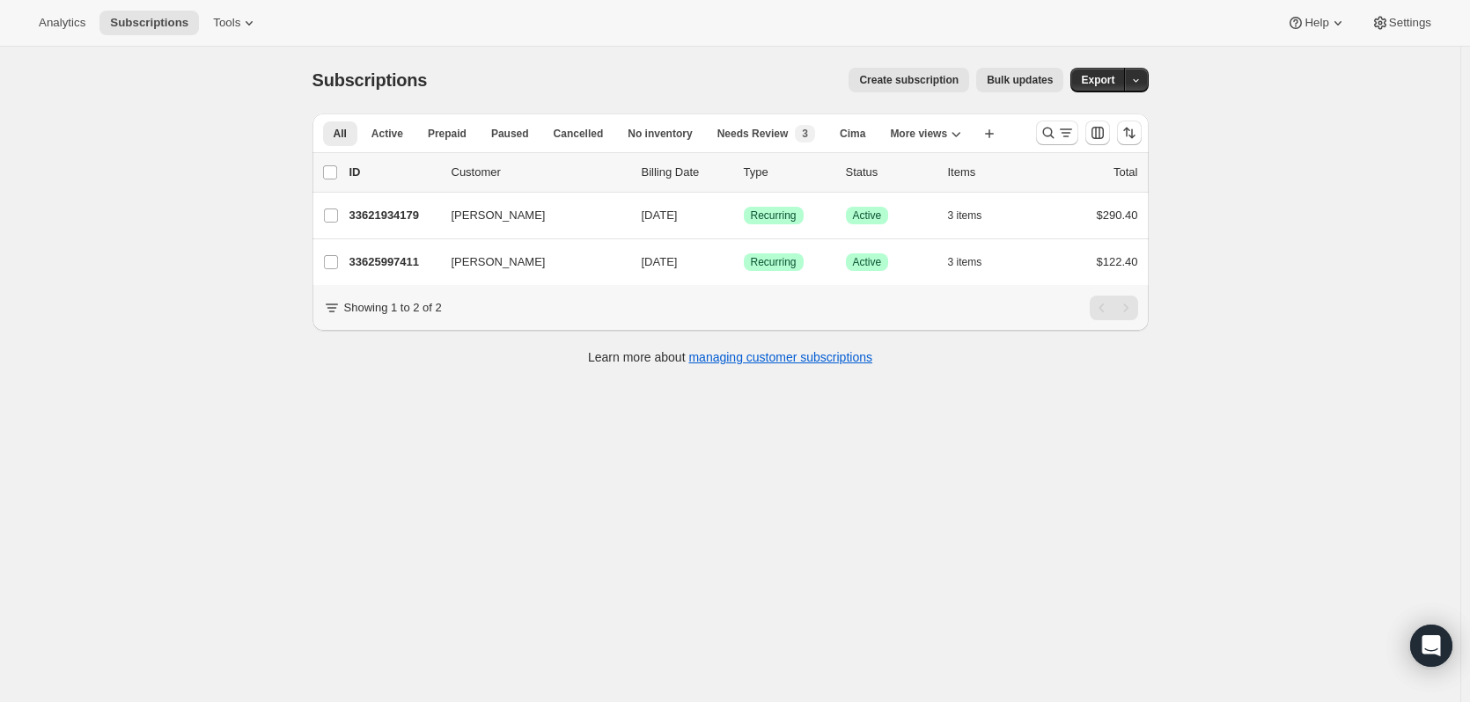
drag, startPoint x: 353, startPoint y: 263, endPoint x: 227, endPoint y: 415, distance: 196.9
click at [222, 415] on div "Subscriptions. This page is ready Subscriptions Create subscription Bulk update…" at bounding box center [730, 398] width 1460 height 702
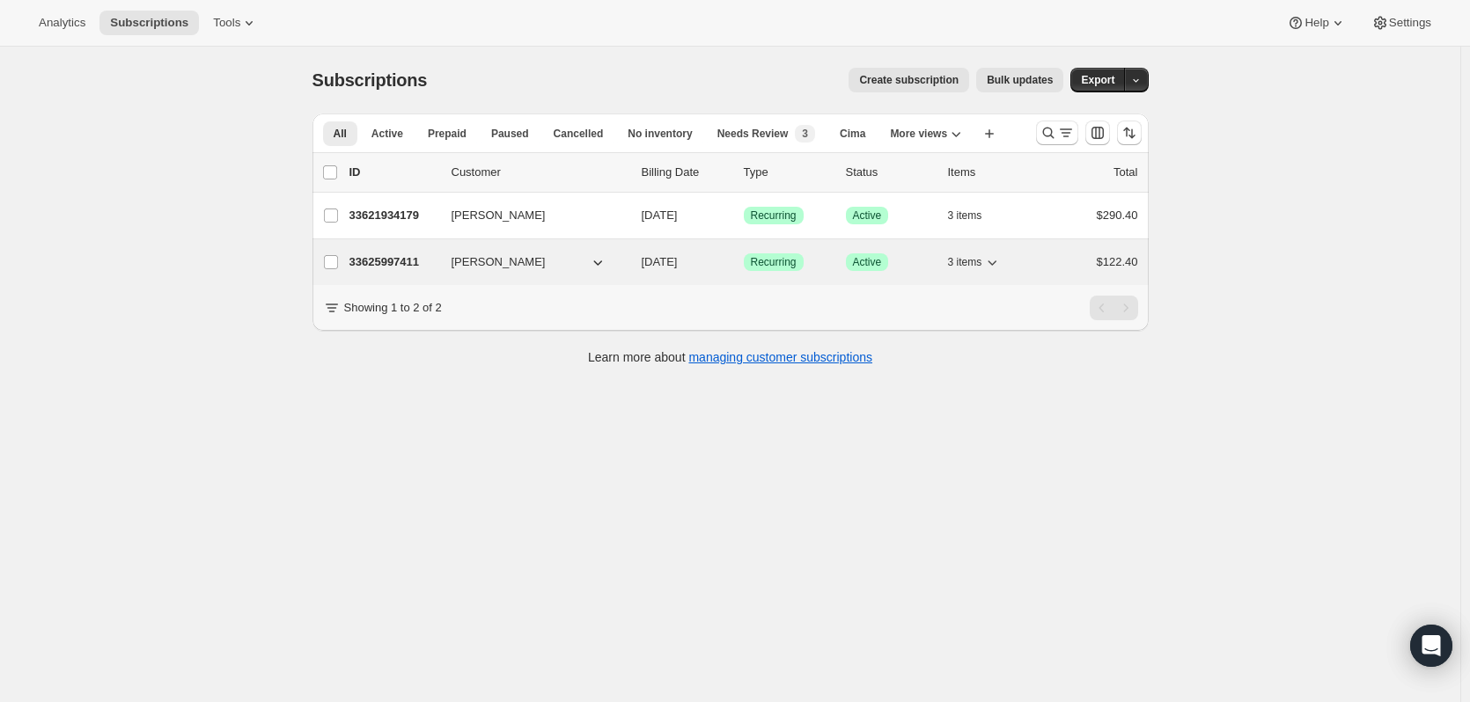
drag, startPoint x: 402, startPoint y: 257, endPoint x: 381, endPoint y: 271, distance: 25.4
click at [381, 271] on div "33625997411 [PERSON_NAME] [DATE] Success Recurring Success Active 3 items $122.…" at bounding box center [743, 262] width 789 height 25
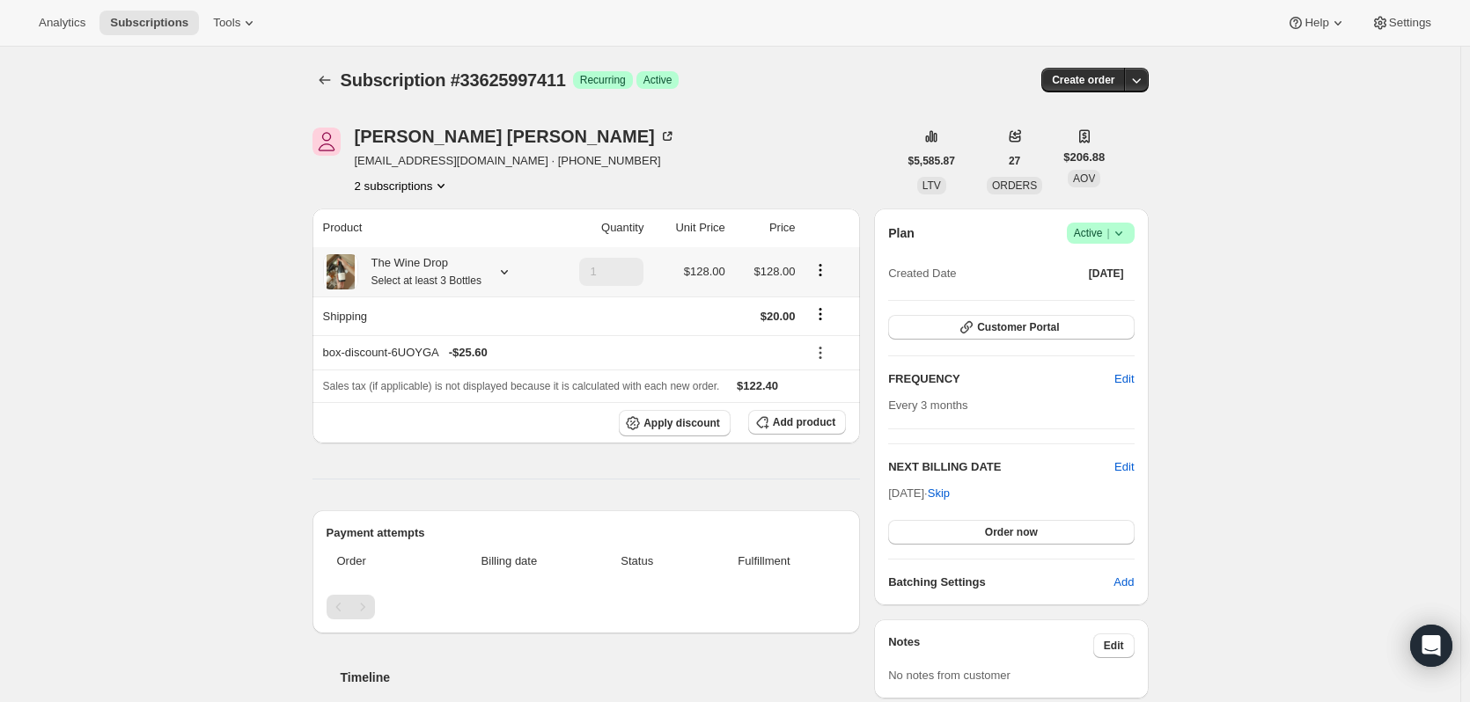
click at [513, 275] on icon at bounding box center [504, 272] width 18 height 18
